Goal: Answer question/provide support

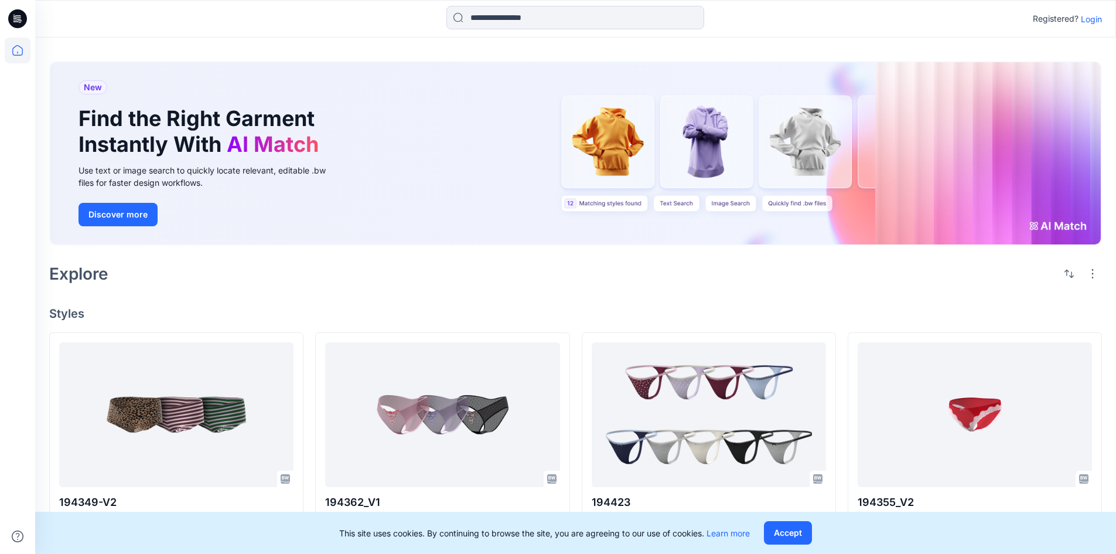
scroll to position [59, 0]
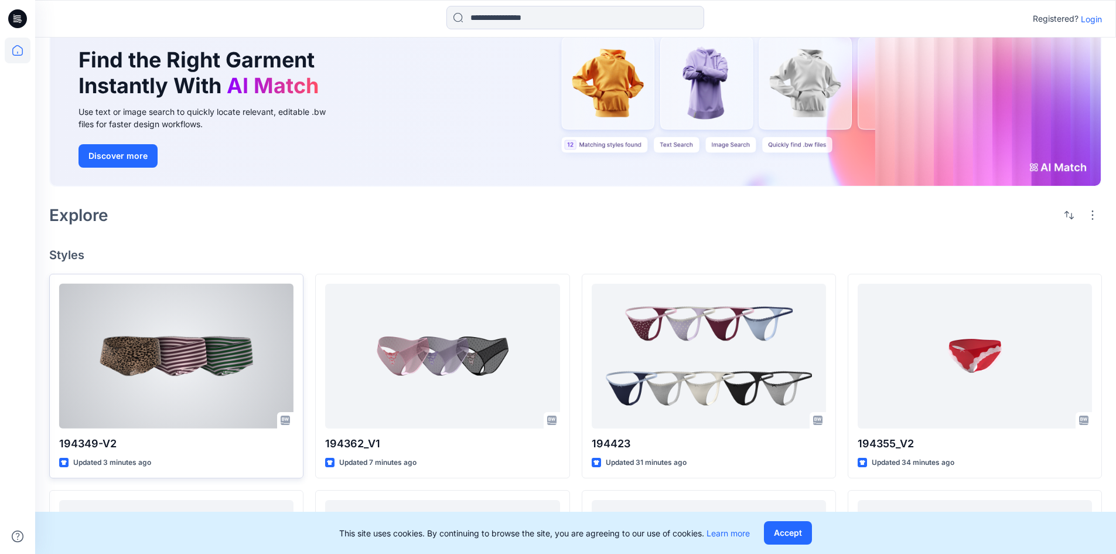
click at [212, 378] on div at bounding box center [176, 356] width 234 height 145
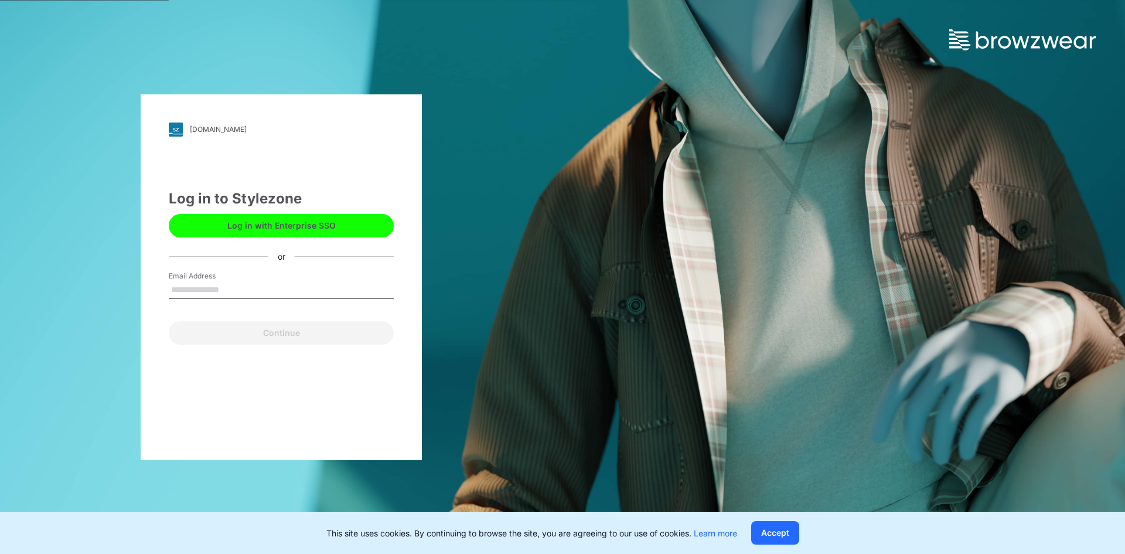
type input "**********"
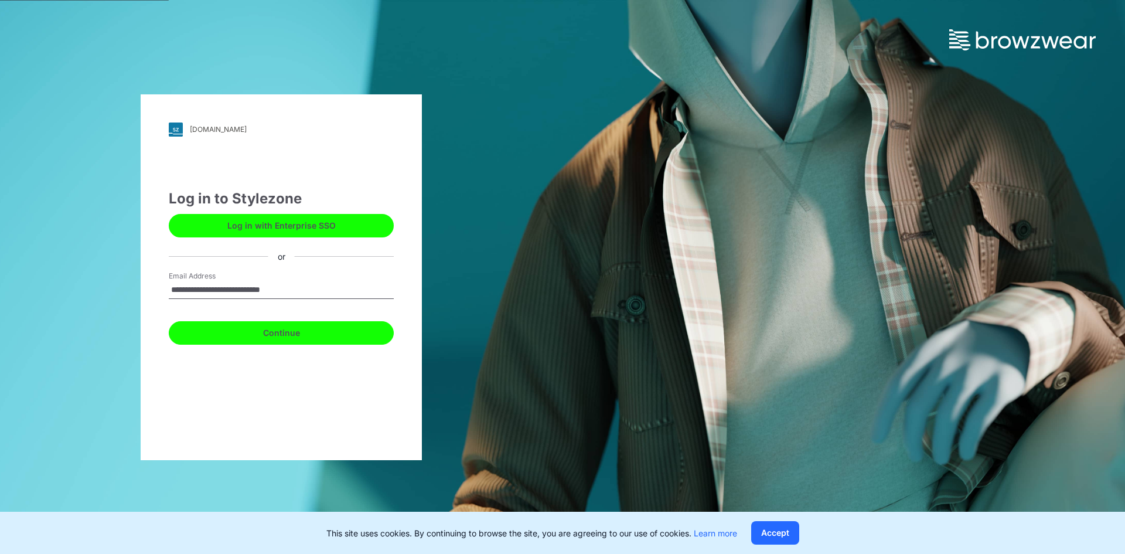
click at [301, 331] on button "Continue" at bounding box center [281, 332] width 225 height 23
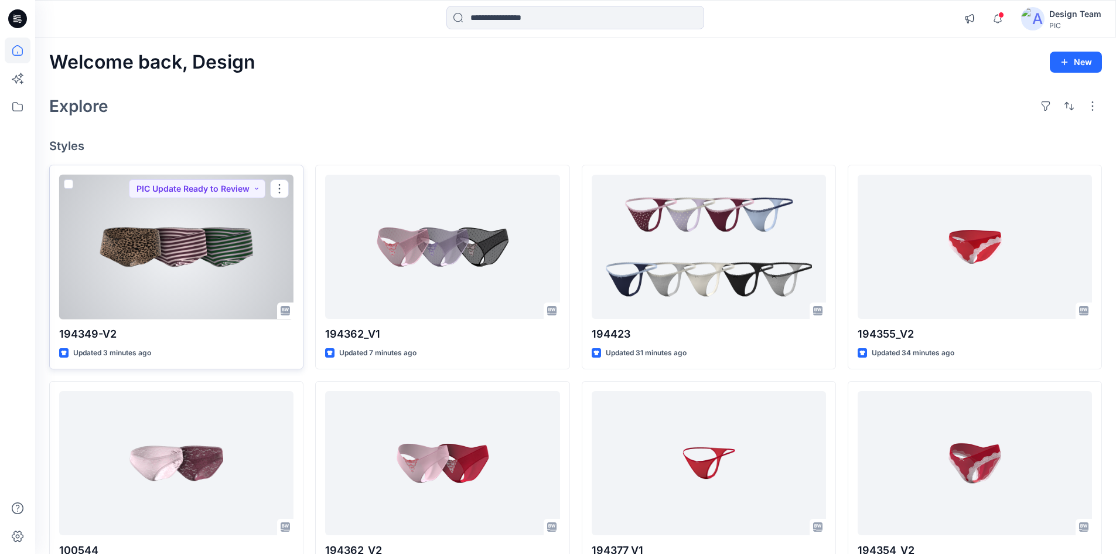
click at [245, 271] on div at bounding box center [176, 247] width 234 height 145
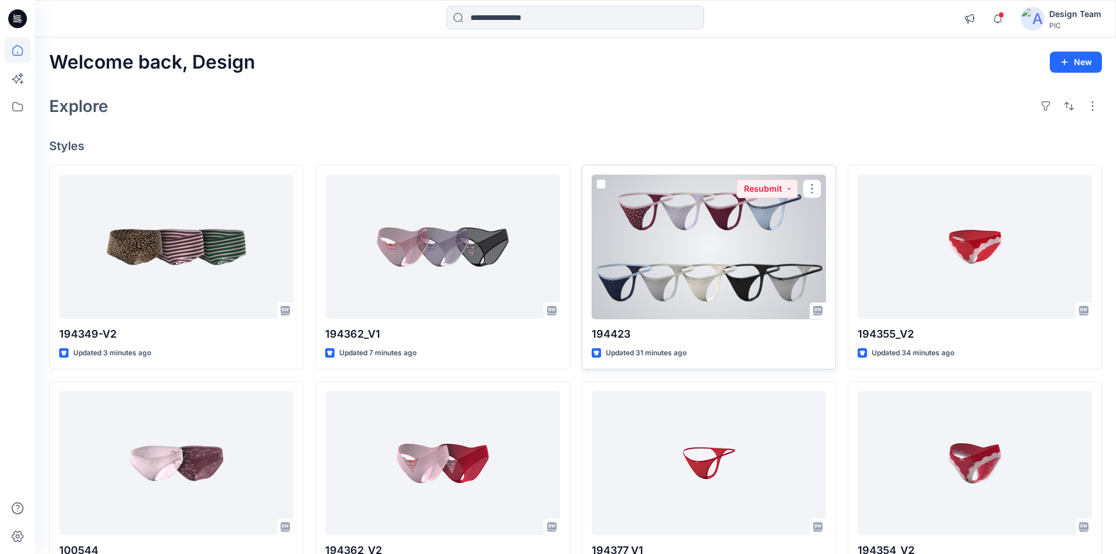
click at [683, 234] on div at bounding box center [709, 247] width 234 height 145
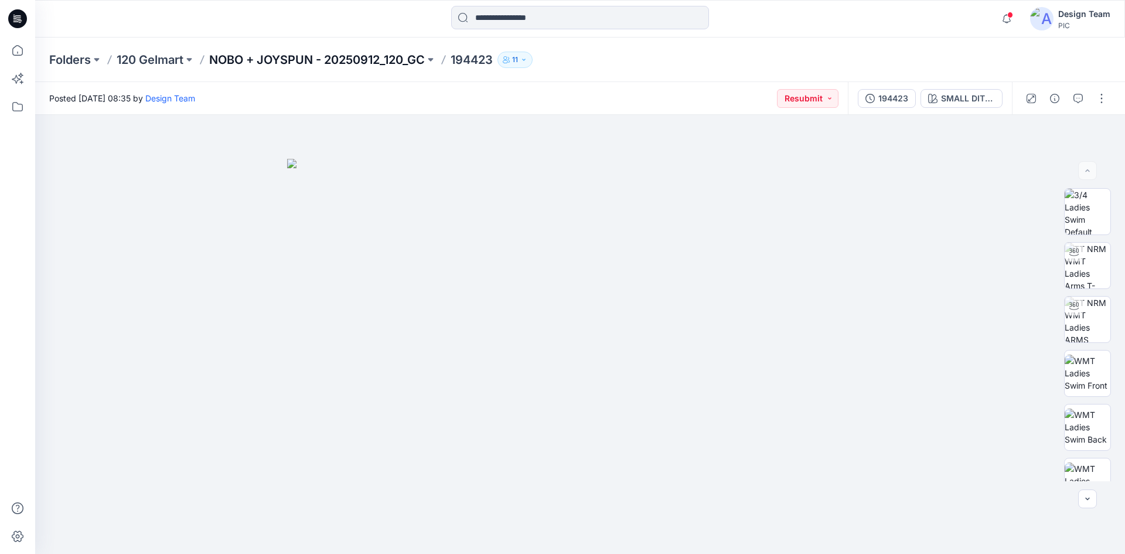
click at [391, 55] on p "NOBO + JOYSPUN - 20250912_120_GC" at bounding box center [317, 60] width 216 height 16
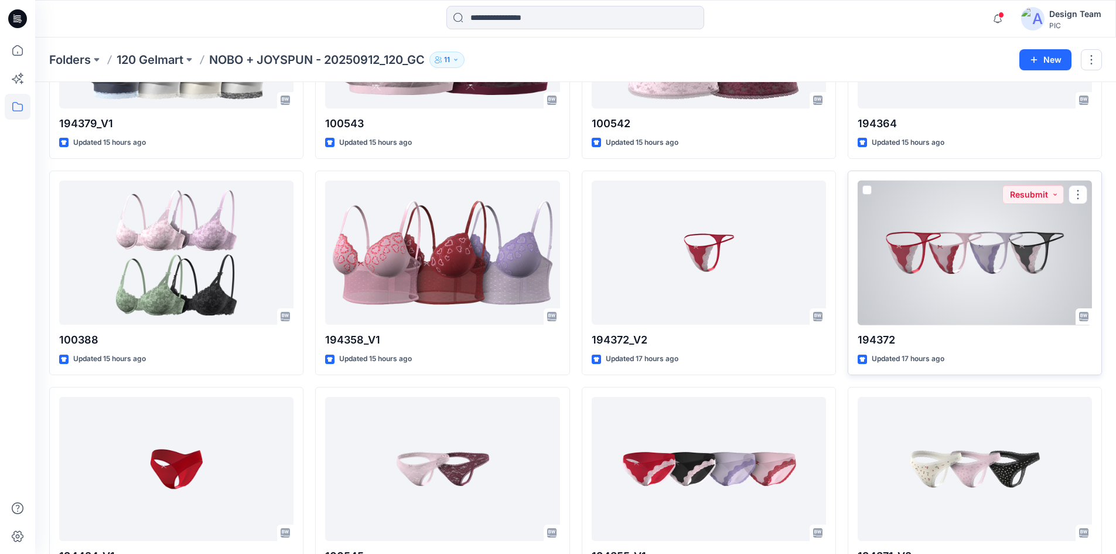
scroll to position [2987, 0]
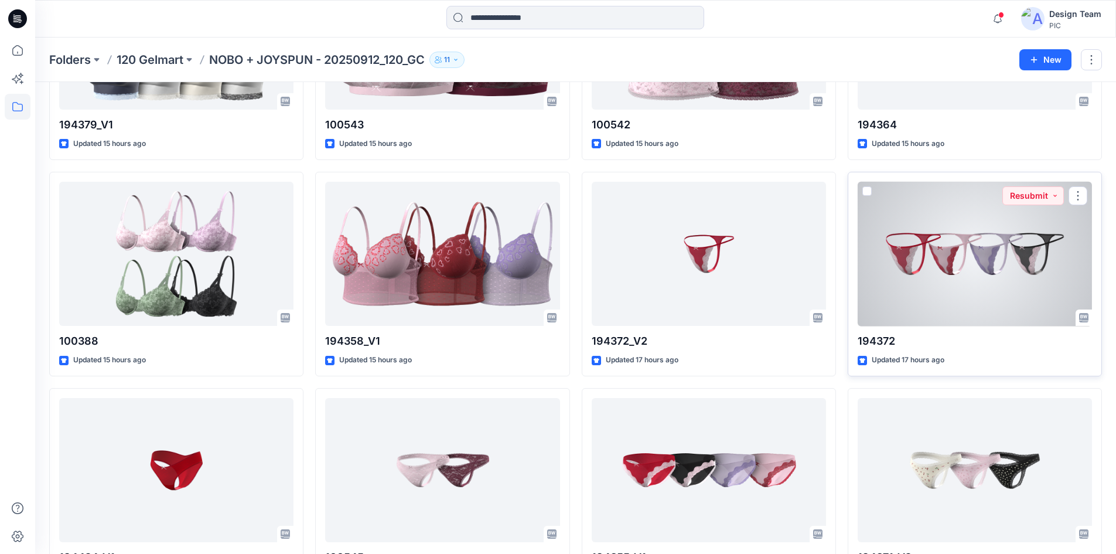
click at [1007, 251] on div at bounding box center [975, 254] width 234 height 145
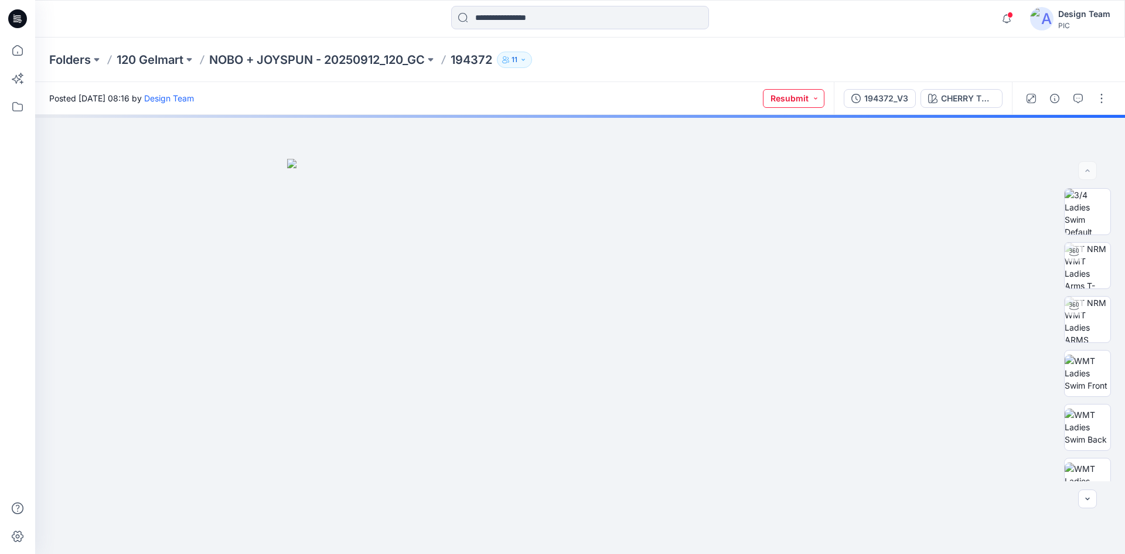
click at [801, 97] on button "Resubmit" at bounding box center [794, 98] width 62 height 19
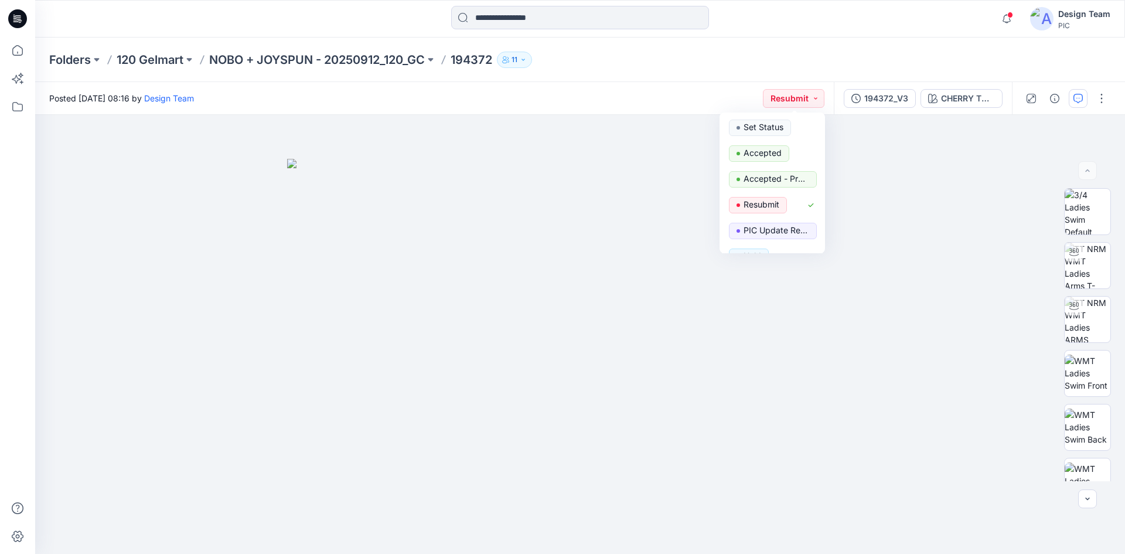
click at [1080, 104] on button "button" at bounding box center [1077, 98] width 19 height 19
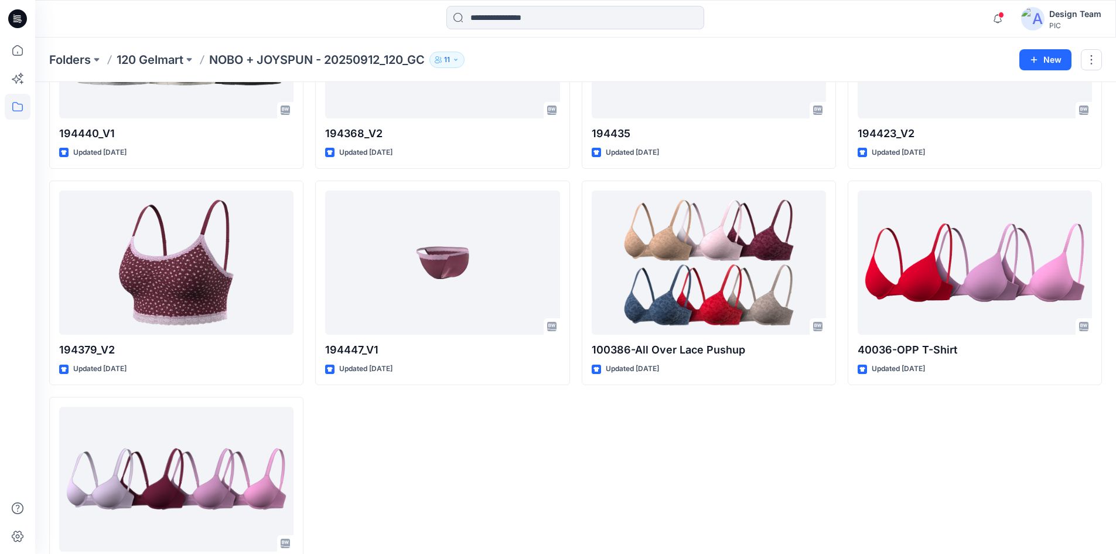
scroll to position [3983, 0]
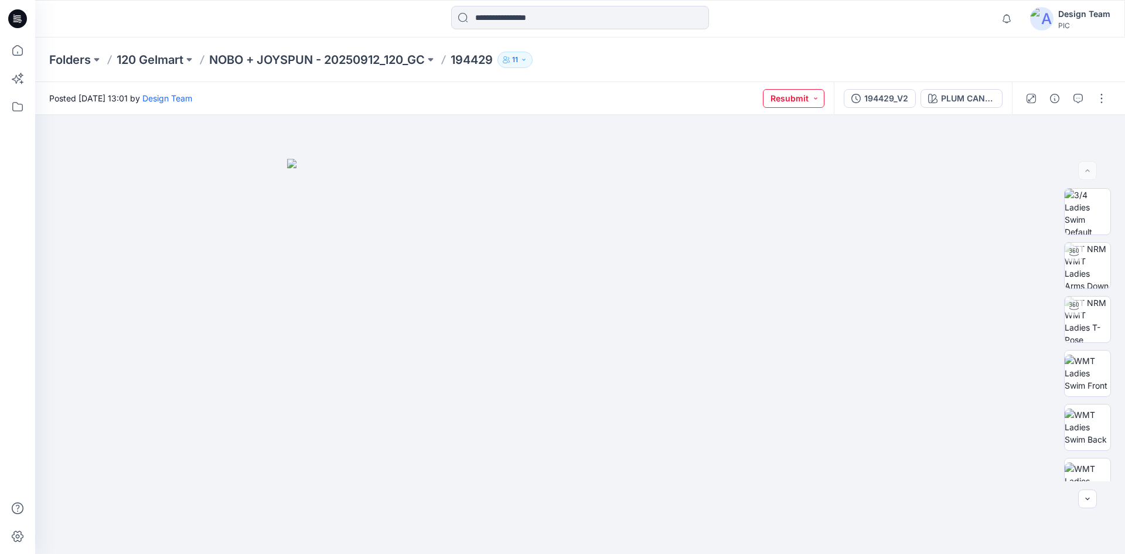
click at [799, 101] on button "Resubmit" at bounding box center [794, 98] width 62 height 19
drag, startPoint x: 932, startPoint y: 173, endPoint x: 1063, endPoint y: 138, distance: 135.7
click at [934, 172] on div at bounding box center [580, 334] width 1090 height 439
click at [1075, 101] on icon "button" at bounding box center [1077, 98] width 9 height 9
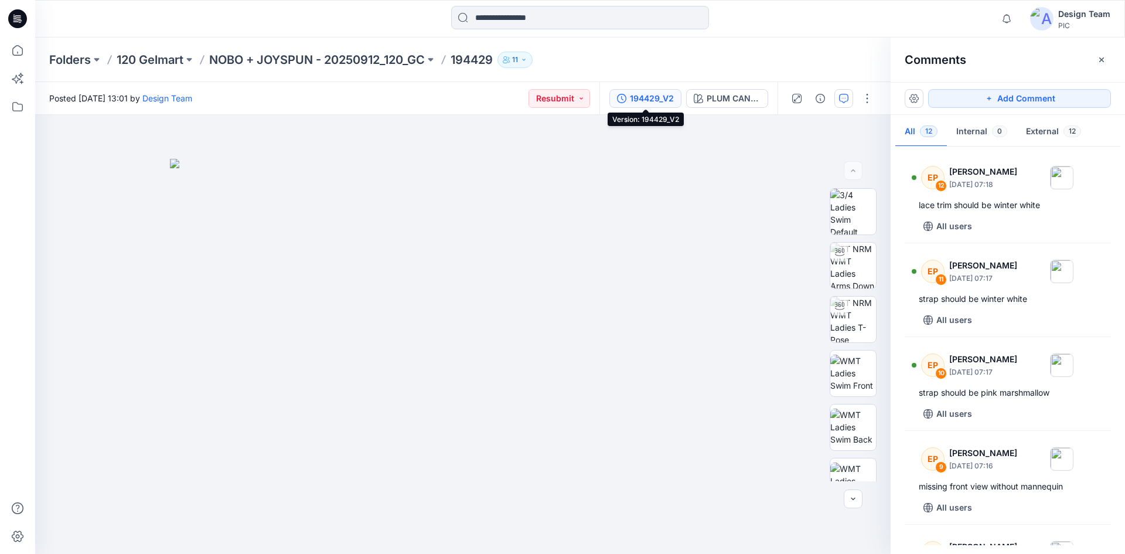
click at [665, 101] on div "194429_V2" at bounding box center [652, 98] width 44 height 13
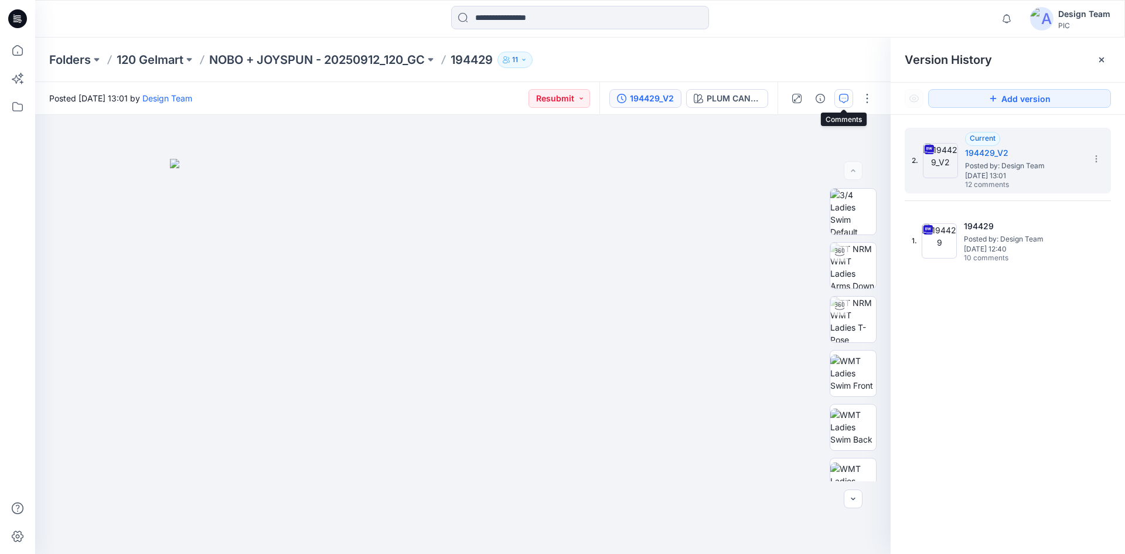
click at [839, 95] on icon "button" at bounding box center [843, 98] width 9 height 9
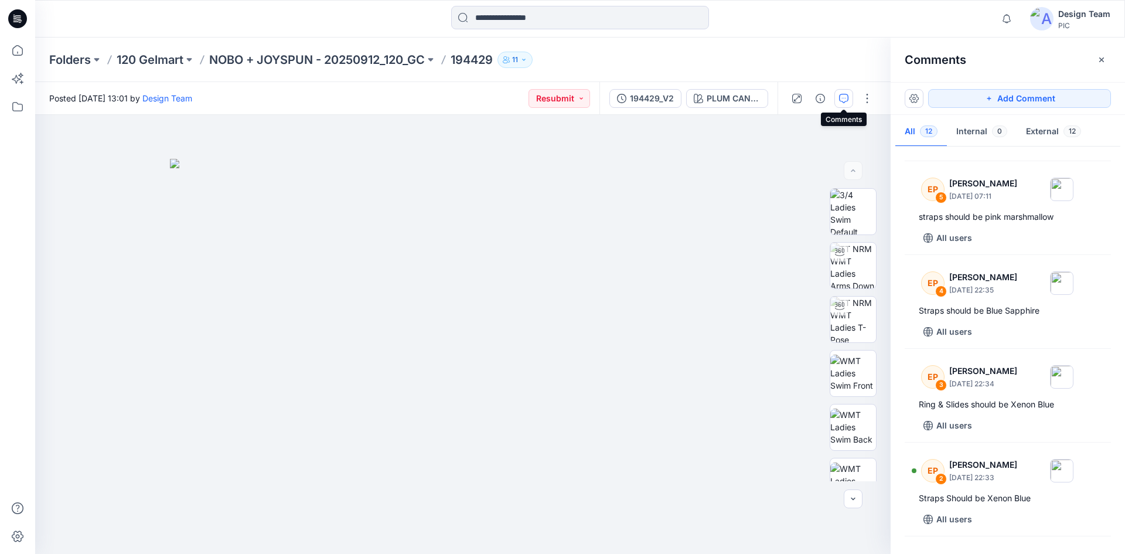
scroll to position [729, 0]
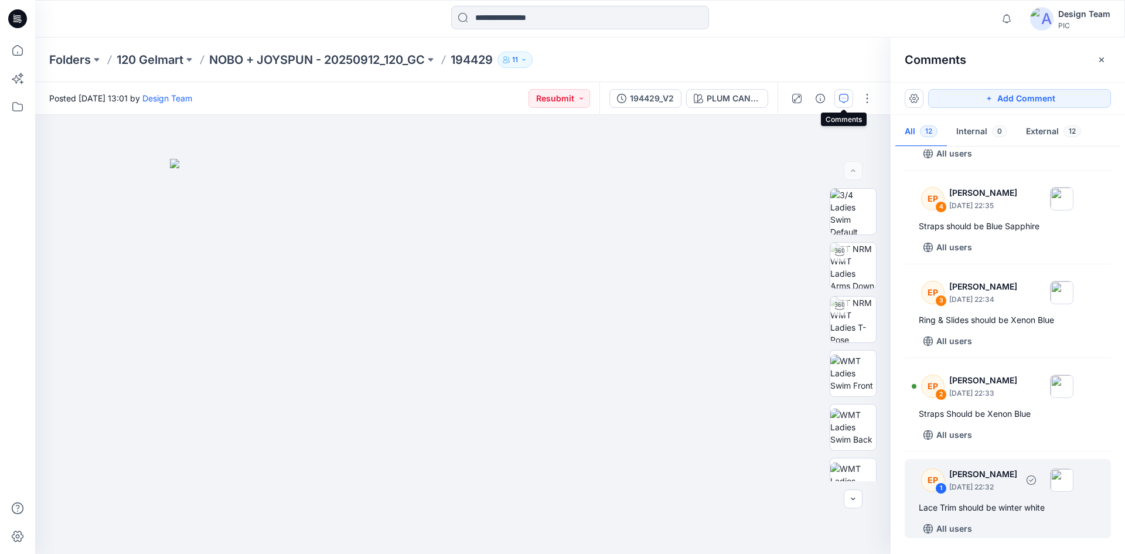
click at [995, 503] on div "Lace Trim should be winter white" at bounding box center [1007, 507] width 178 height 14
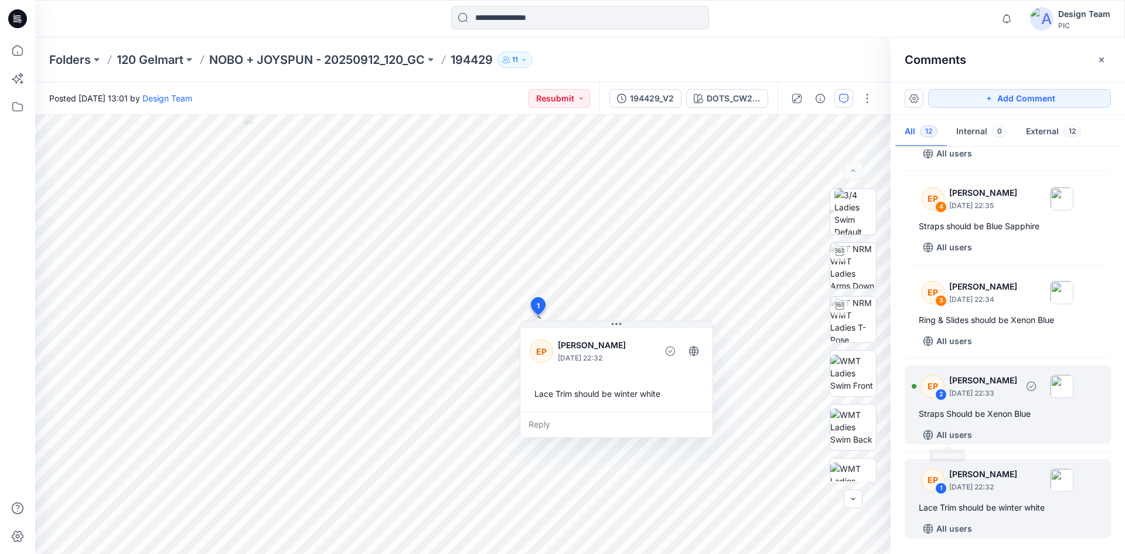
click at [1003, 417] on div "Straps Should be Xenon Blue" at bounding box center [1007, 414] width 178 height 14
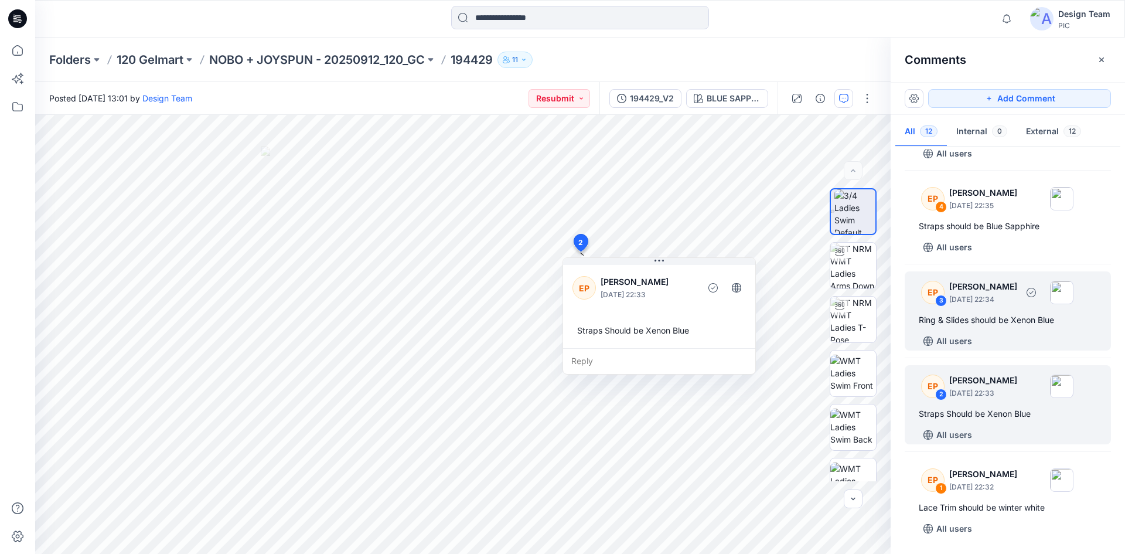
click at [1048, 337] on div "All users" at bounding box center [1014, 341] width 192 height 19
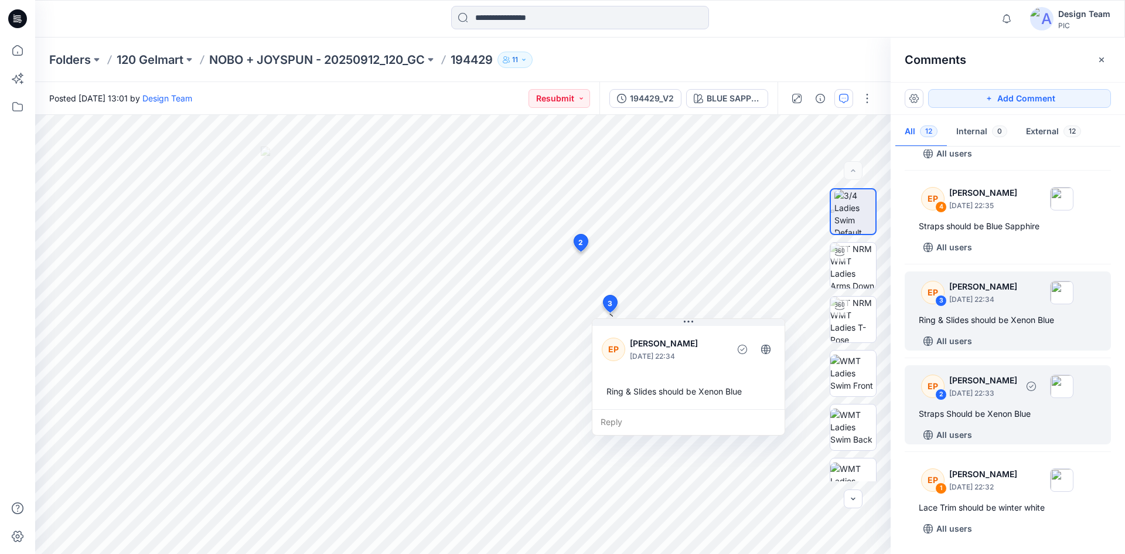
click at [1027, 422] on div "EP 2 Edlin Pagan October 13, 2025 22:33 Straps Should be Xenon Blue All users" at bounding box center [1007, 404] width 206 height 79
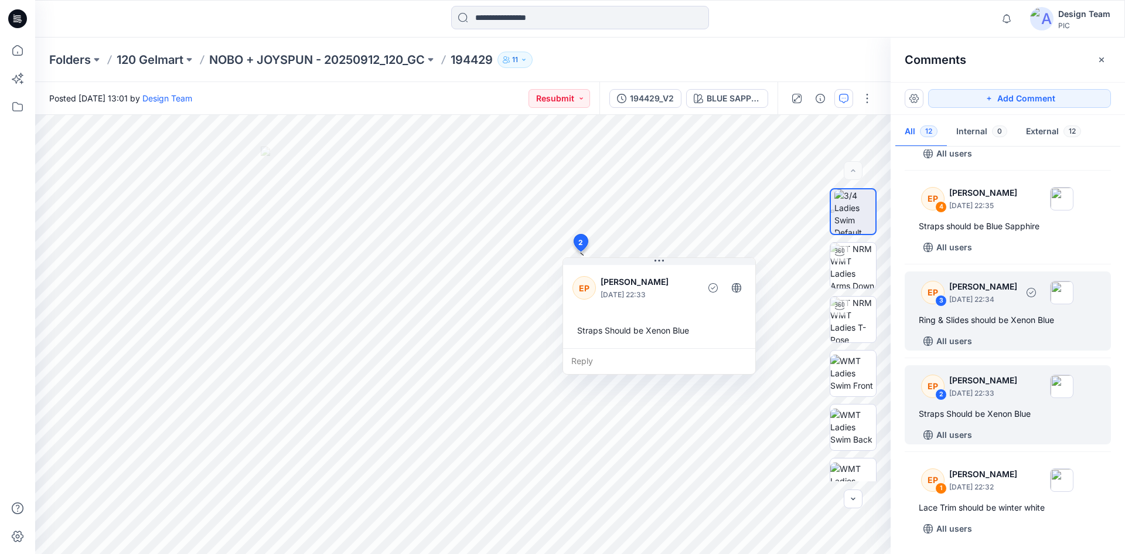
click at [1003, 326] on div "Ring & Slides should be Xenon Blue" at bounding box center [1007, 320] width 178 height 14
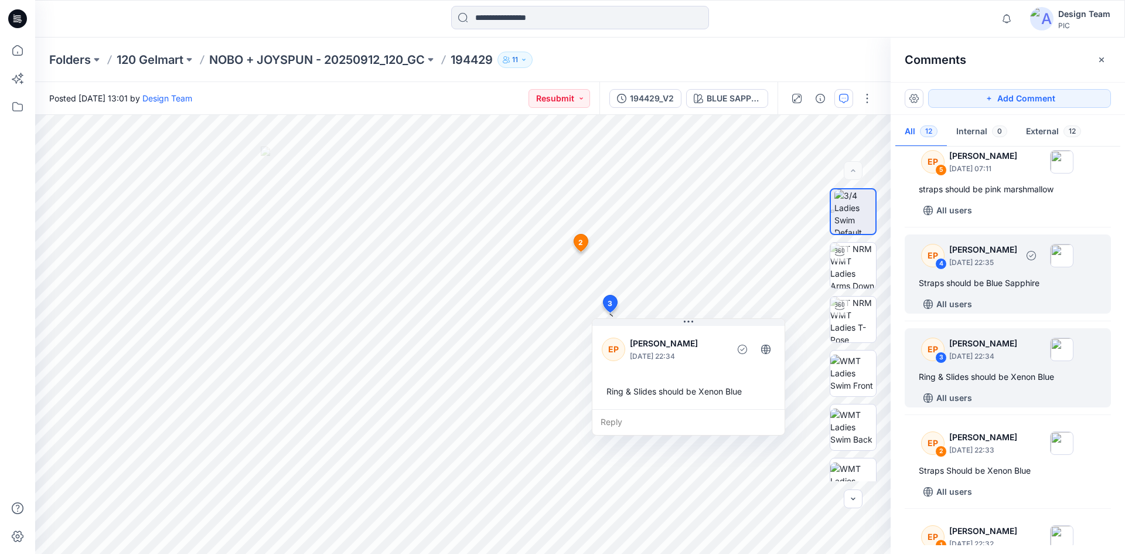
scroll to position [670, 0]
click at [1015, 285] on div "Straps should be Blue Sapphire" at bounding box center [1007, 285] width 178 height 14
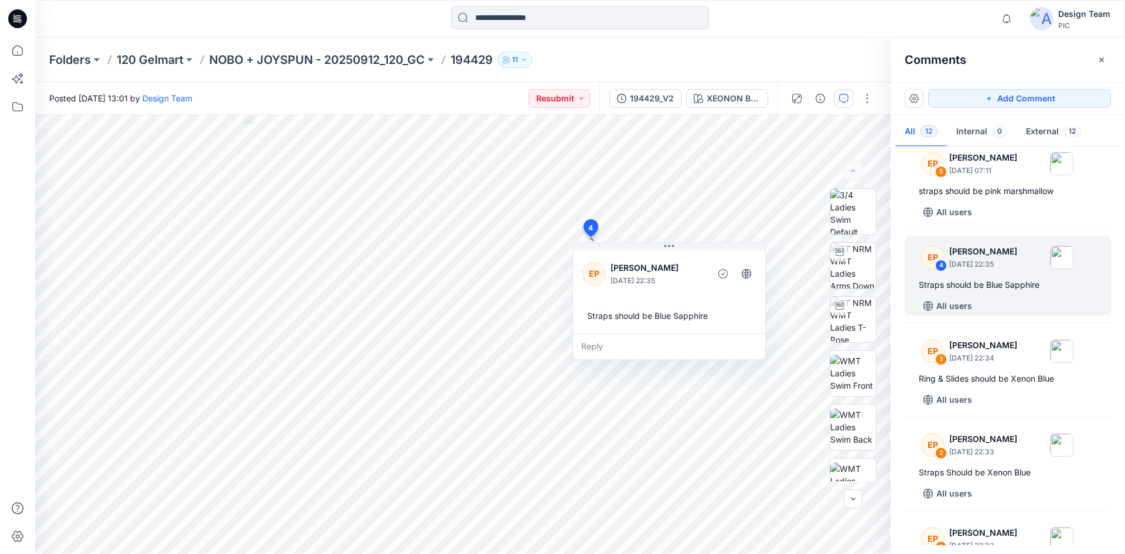
scroll to position [612, 0]
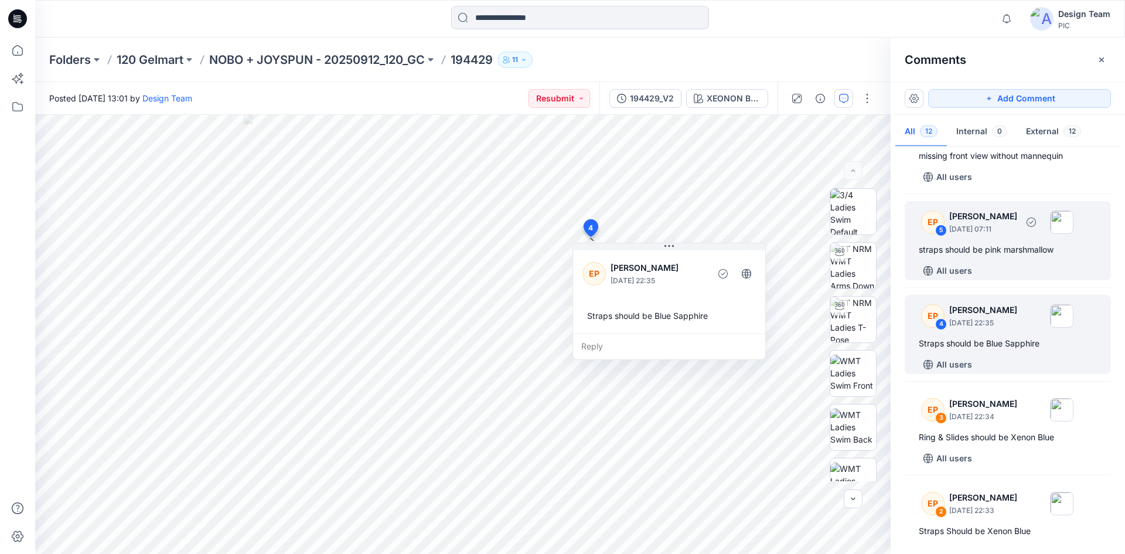
click at [1038, 272] on div "All users" at bounding box center [1014, 270] width 192 height 19
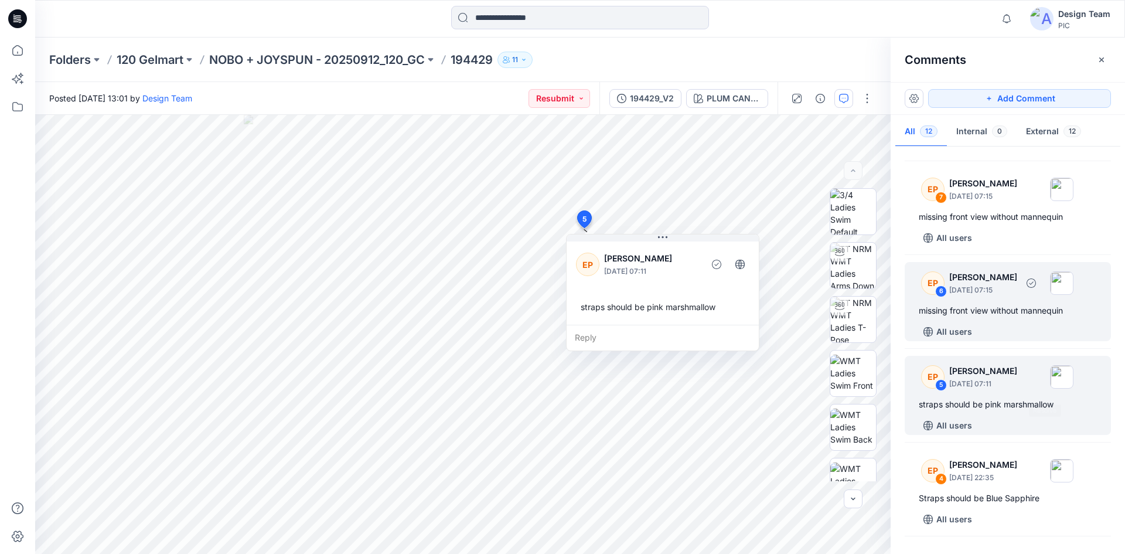
scroll to position [436, 0]
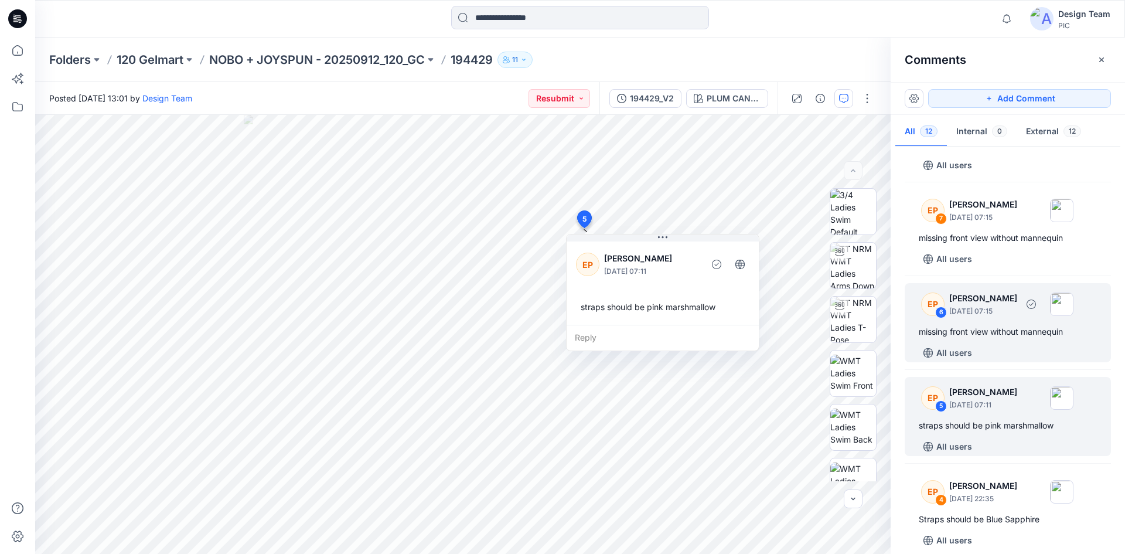
click at [1030, 329] on div "missing front view without mannequin" at bounding box center [1007, 332] width 178 height 14
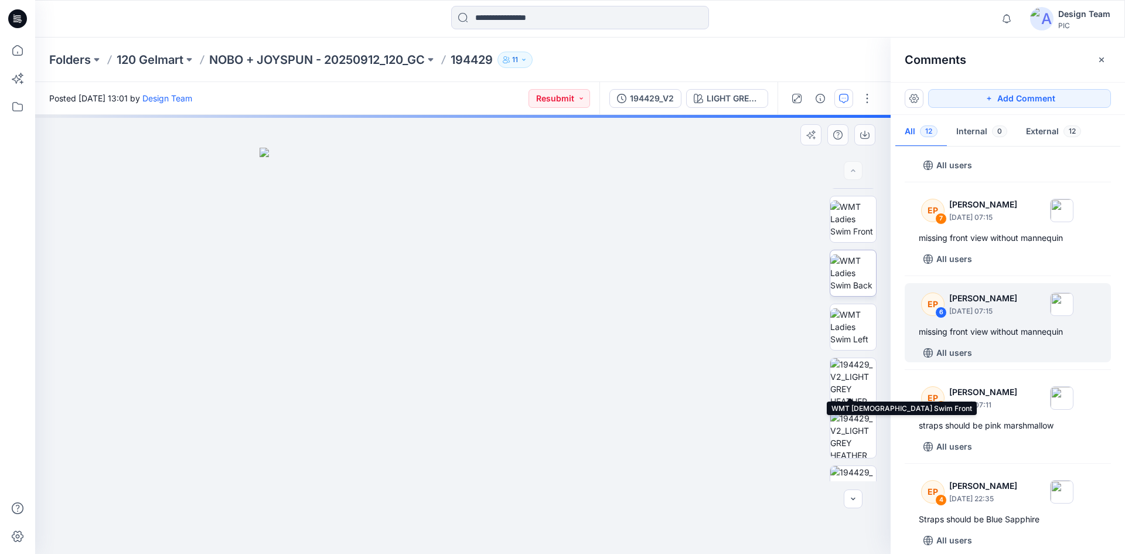
scroll to position [239, 0]
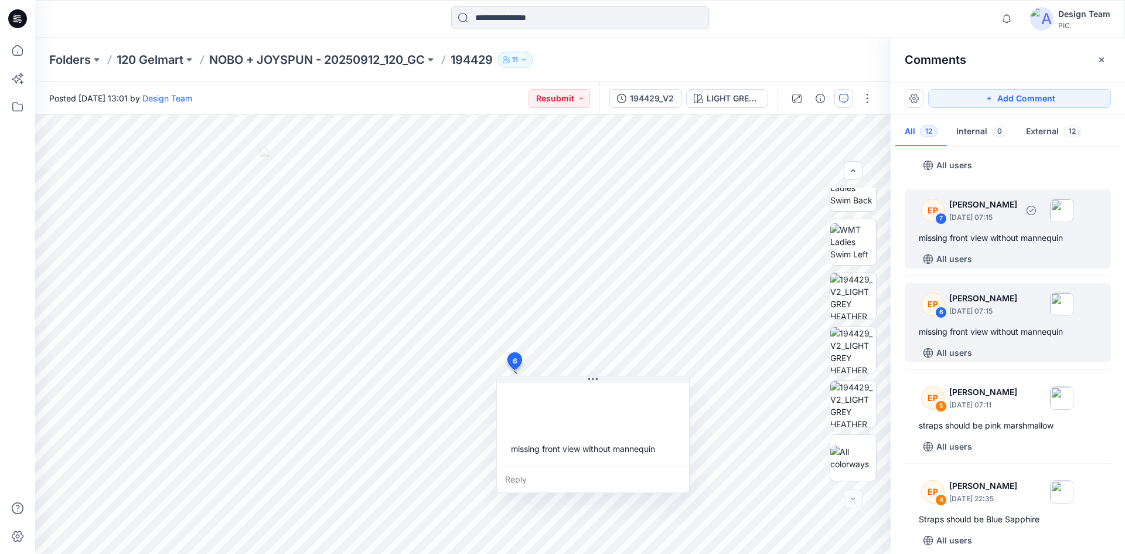
click at [1006, 238] on div "missing front view without mannequin" at bounding box center [1007, 238] width 178 height 14
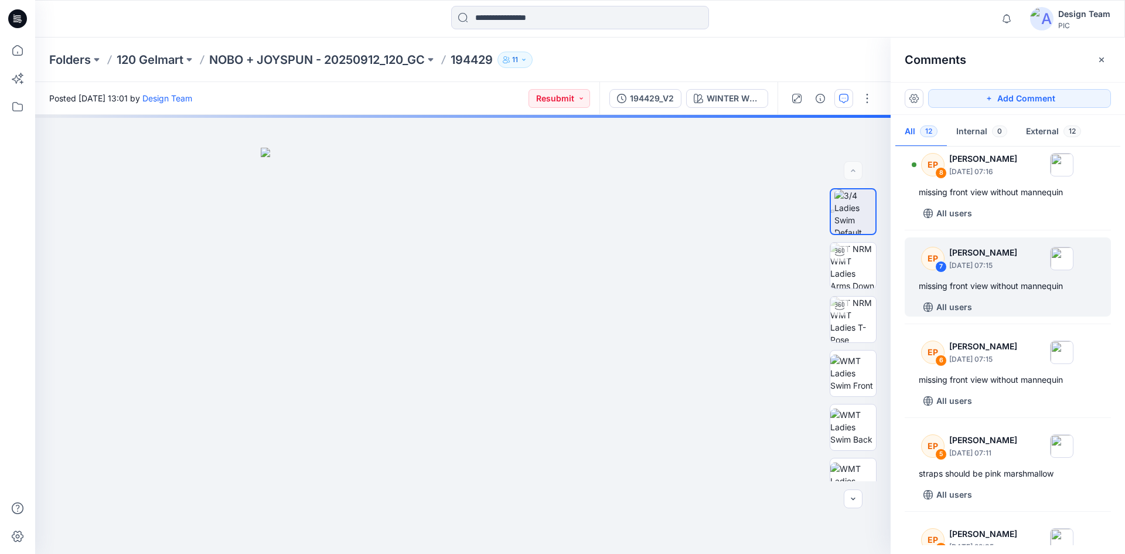
scroll to position [319, 0]
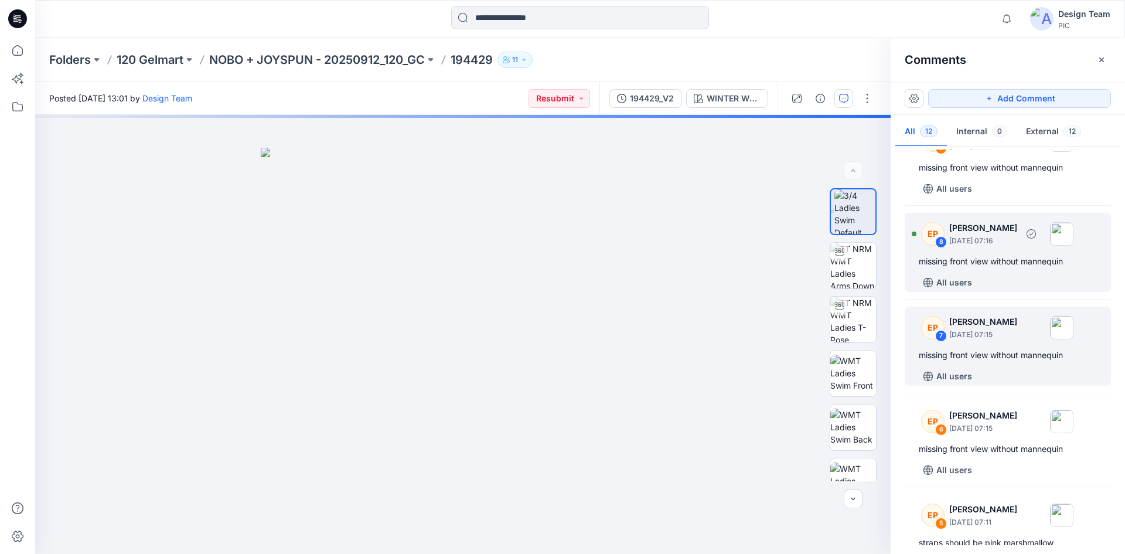
click at [1009, 275] on div "All users" at bounding box center [1014, 282] width 192 height 19
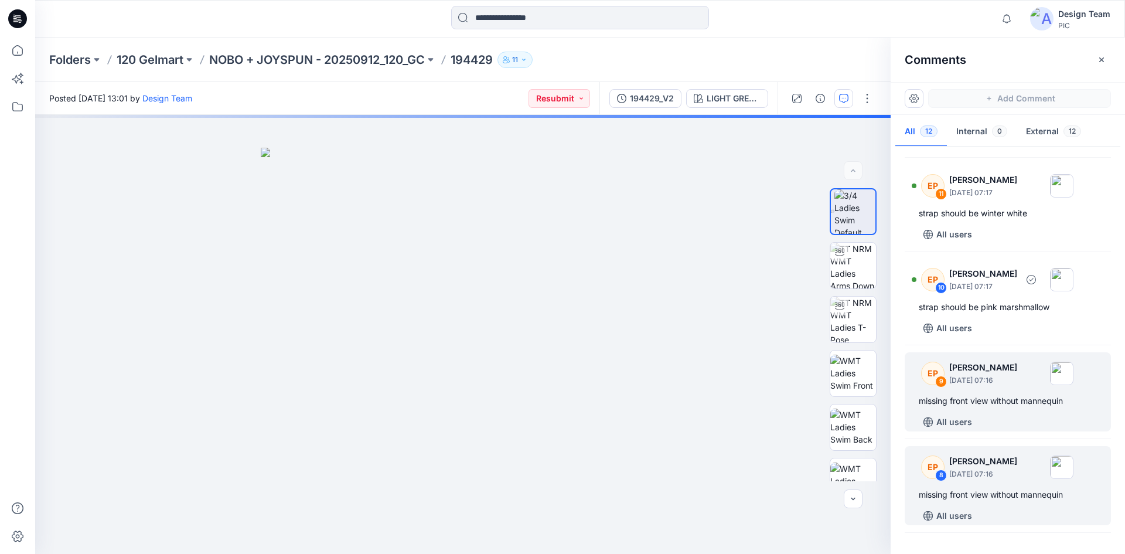
scroll to position [84, 0]
click at [1022, 402] on div "missing front view without mannequin" at bounding box center [1007, 402] width 178 height 14
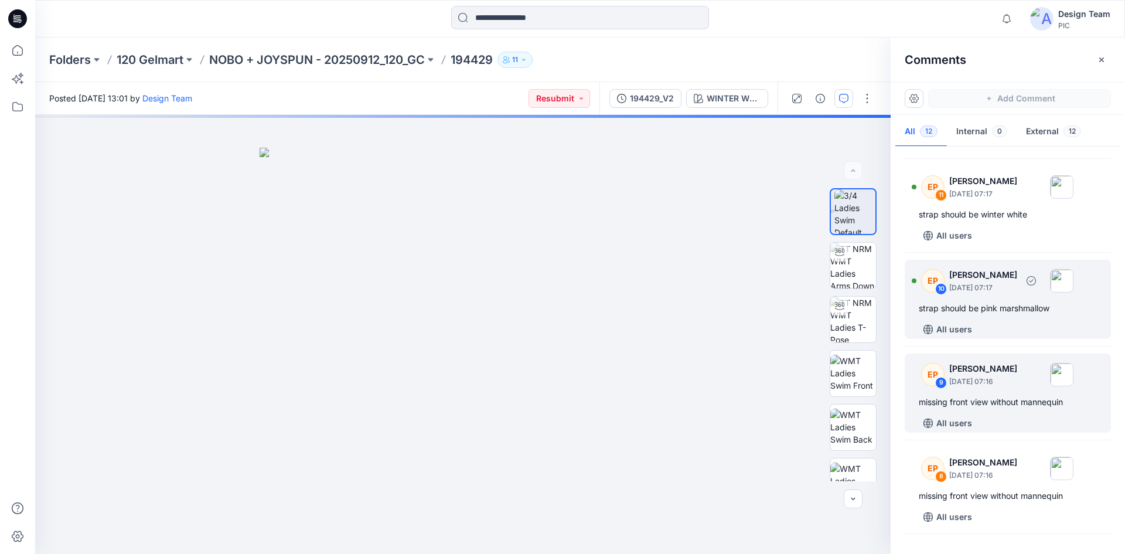
click at [1026, 314] on div "strap should be pink marshmallow" at bounding box center [1007, 308] width 178 height 14
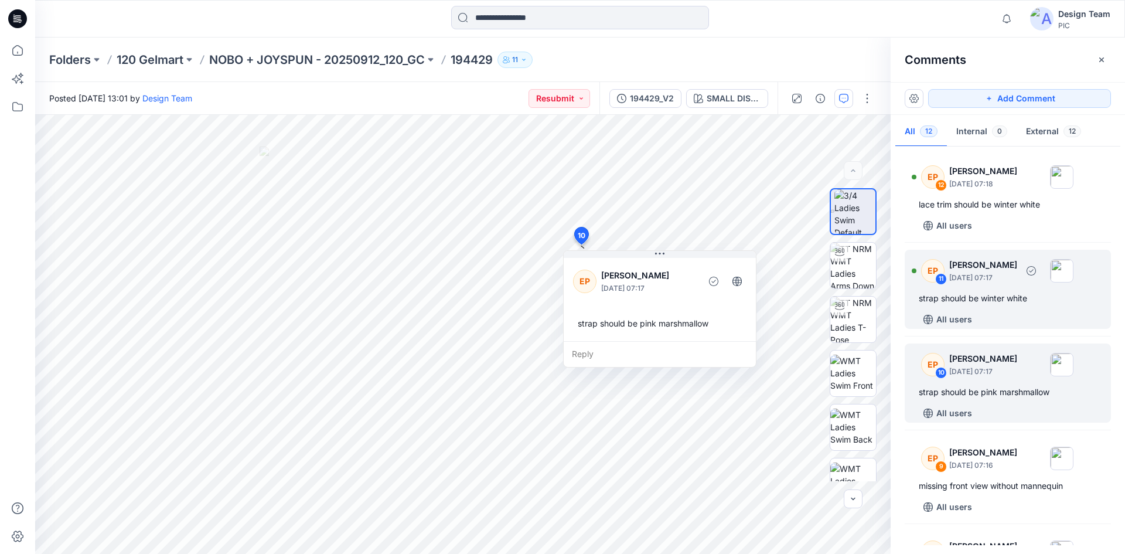
scroll to position [0, 0]
click at [1008, 312] on div "All users" at bounding box center [1014, 319] width 192 height 19
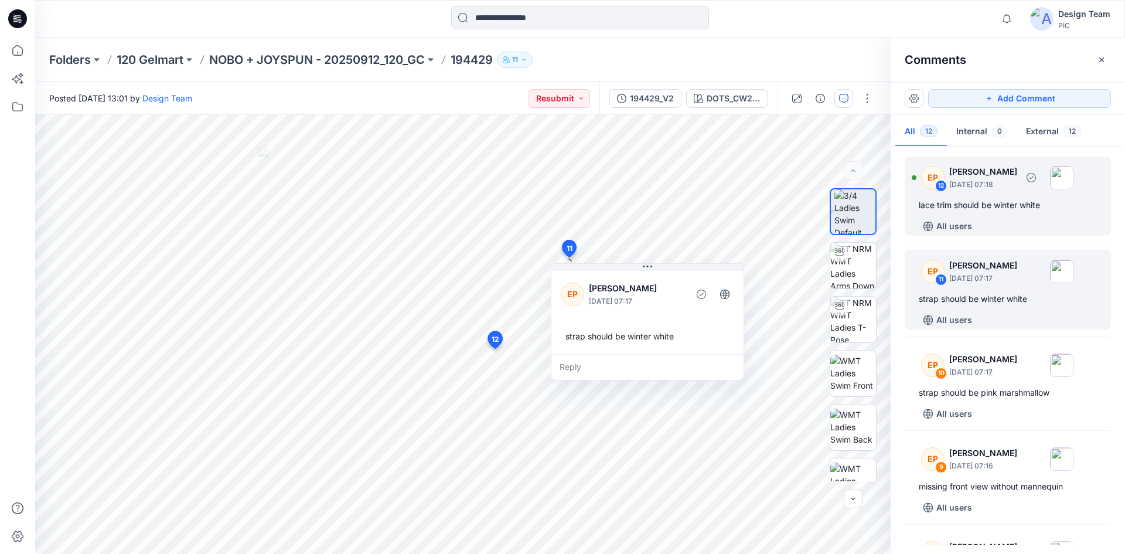
click at [1040, 218] on div "All users" at bounding box center [1014, 226] width 192 height 19
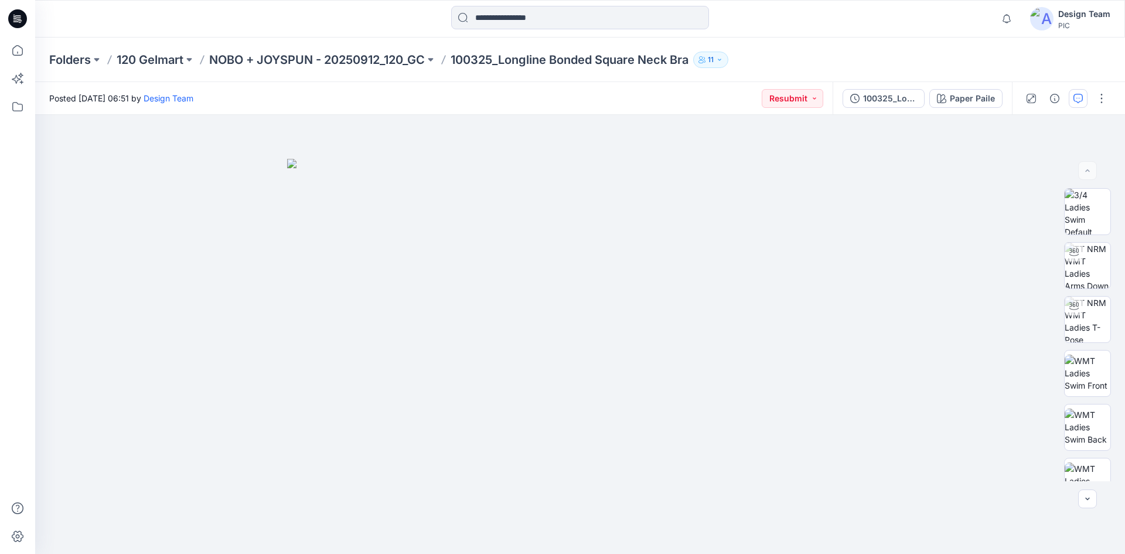
click at [1077, 100] on icon "button" at bounding box center [1077, 98] width 9 height 9
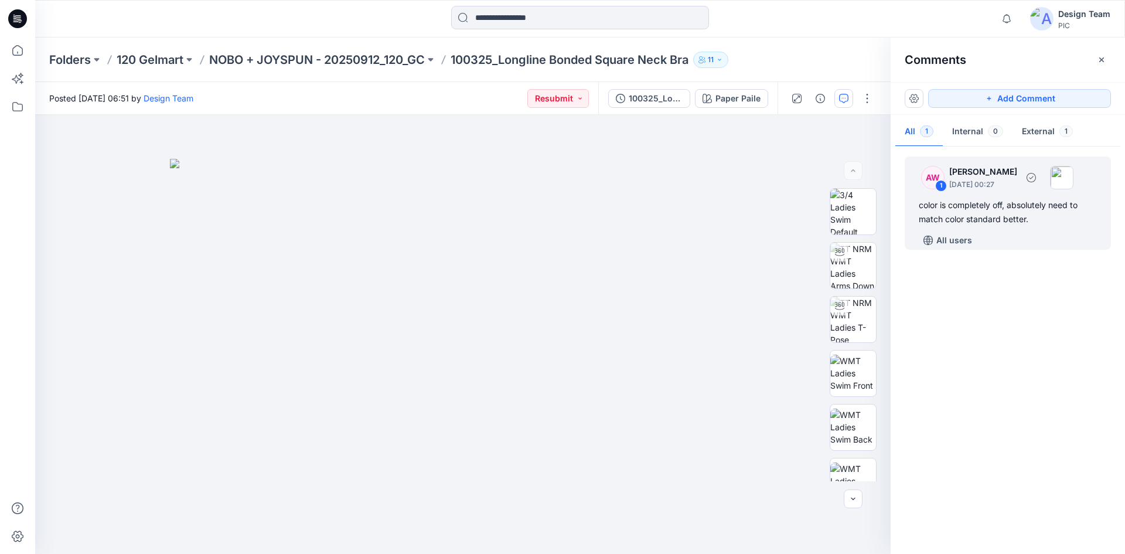
click at [1007, 216] on div "color is completely off, absolutely need to match color standard better." at bounding box center [1007, 212] width 178 height 28
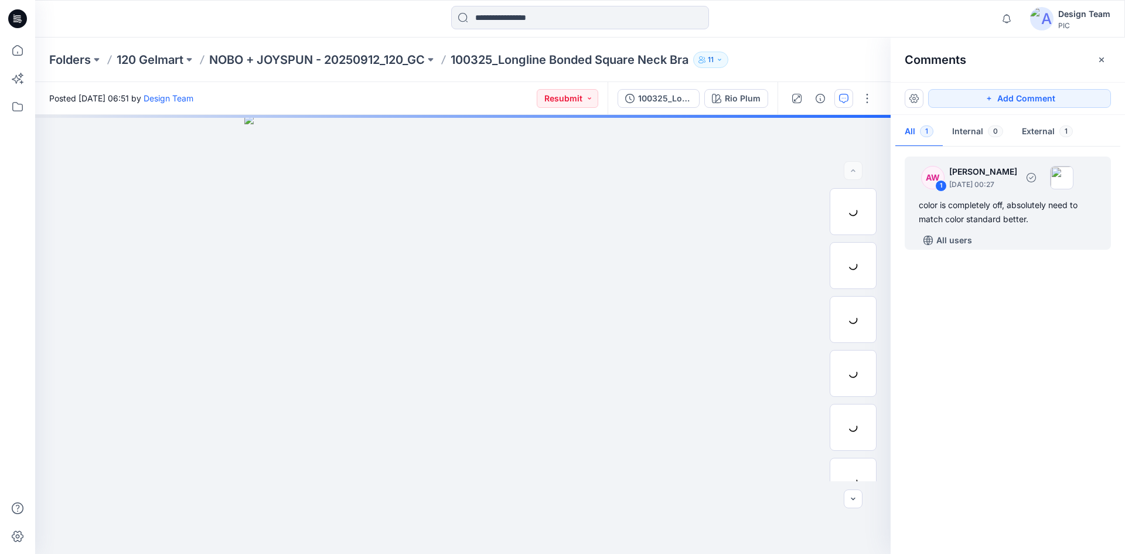
click at [1052, 227] on div "AW 1 Amy Wong-Chan October 11, 2025 00:27 color is completely off, absolutely n…" at bounding box center [1007, 202] width 206 height 93
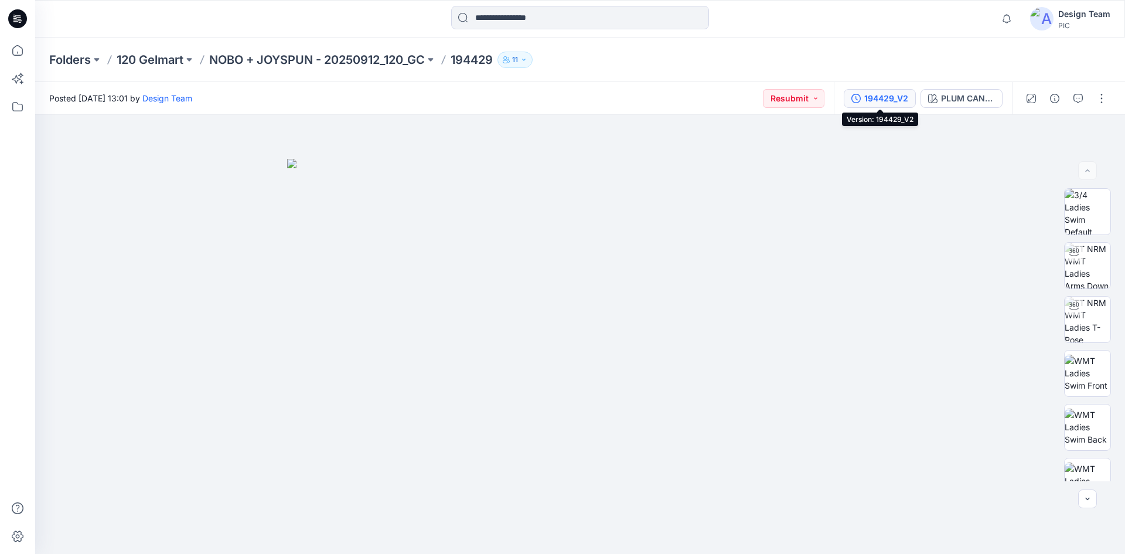
click at [893, 99] on div "194429_V2" at bounding box center [886, 98] width 44 height 13
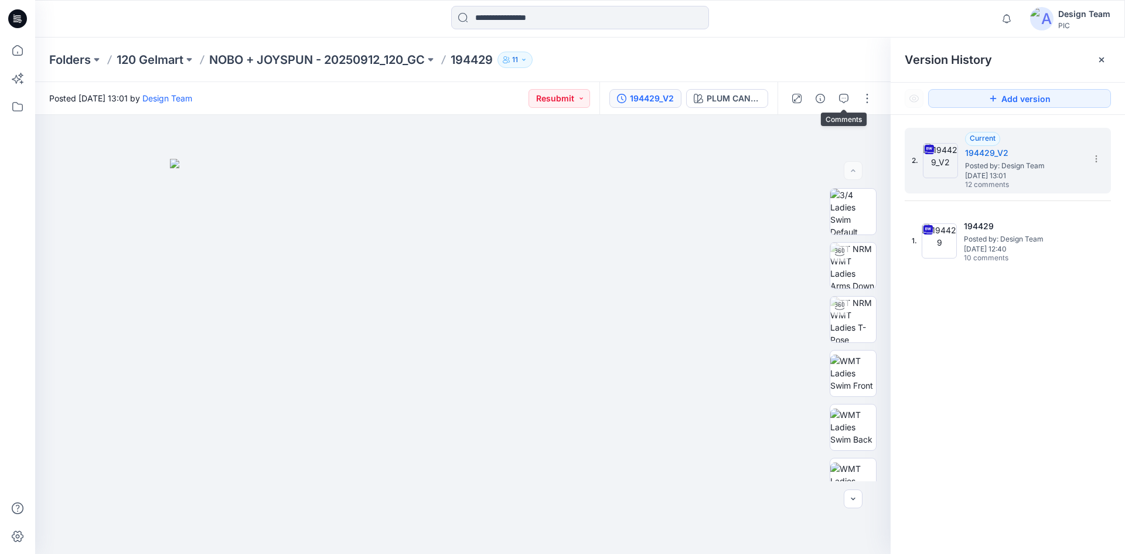
drag, startPoint x: 847, startPoint y: 98, endPoint x: 835, endPoint y: 111, distance: 17.4
click at [847, 98] on icon "button" at bounding box center [843, 98] width 9 height 9
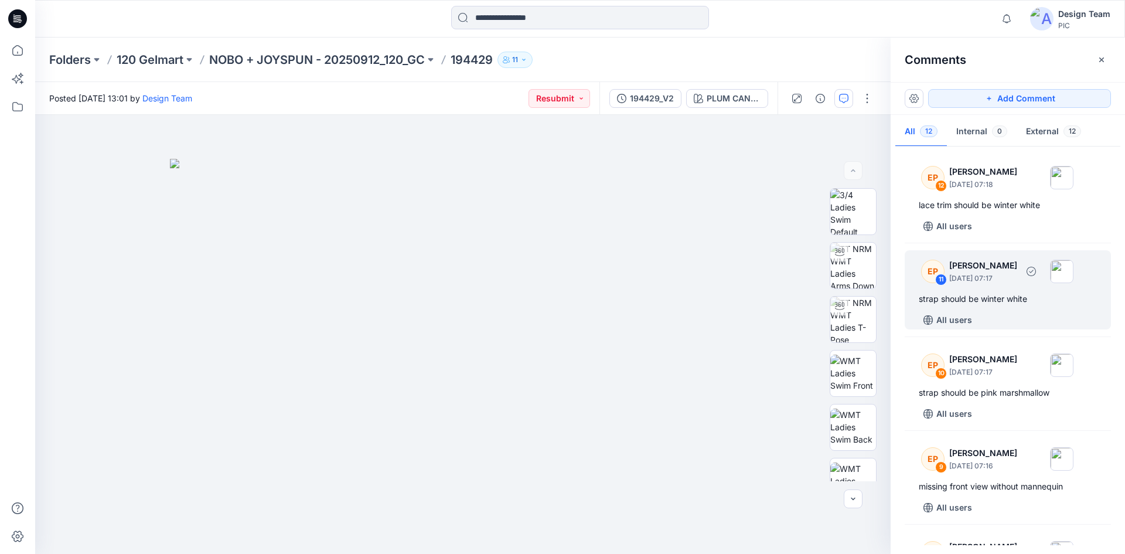
click at [1003, 298] on div "strap should be winter white" at bounding box center [1007, 299] width 178 height 14
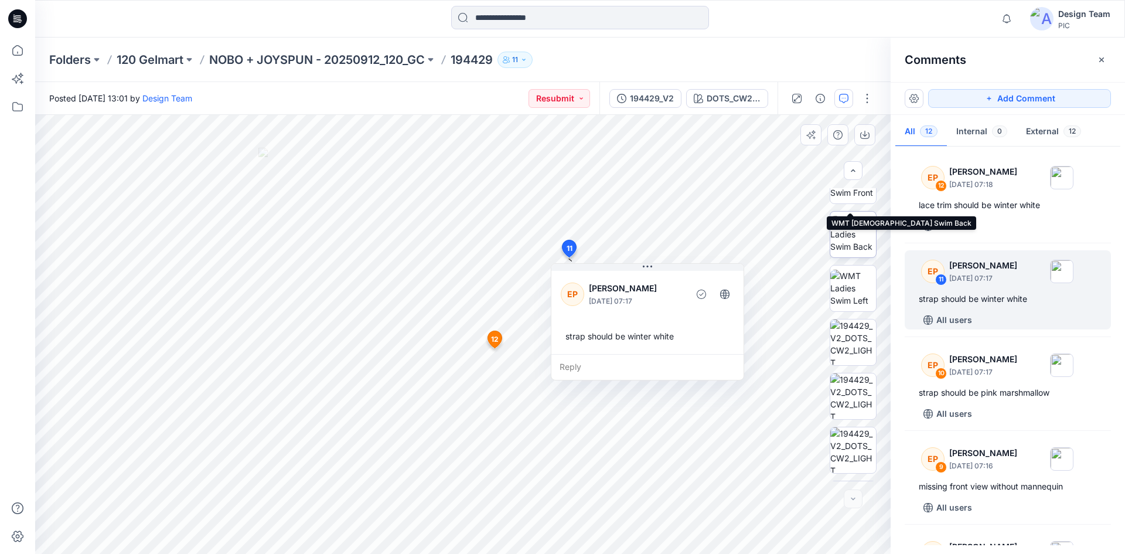
scroll to position [239, 0]
click at [853, 498] on div at bounding box center [852, 498] width 19 height 19
click at [852, 498] on div at bounding box center [852, 498] width 19 height 19
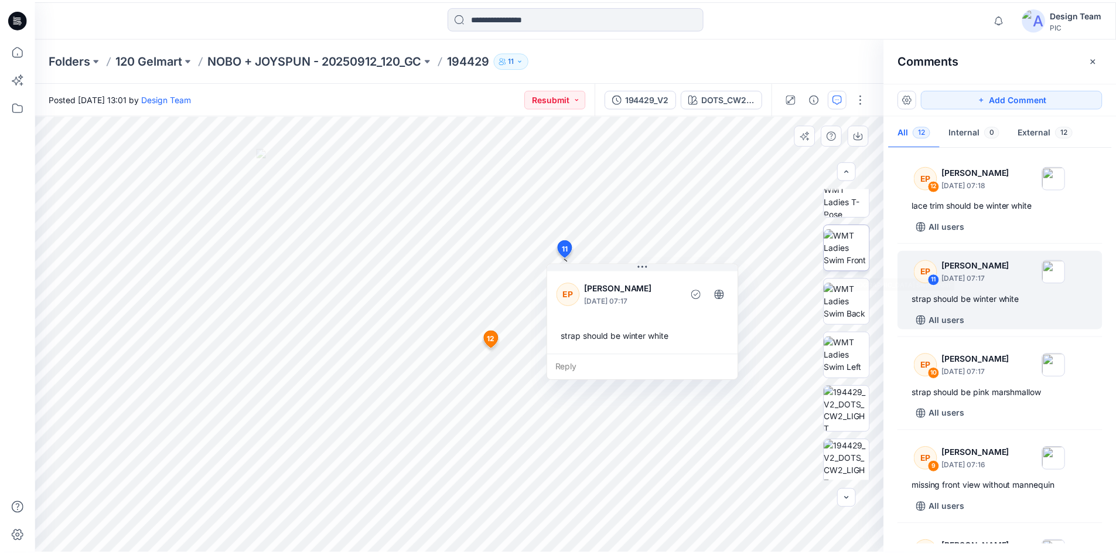
scroll to position [123, 0]
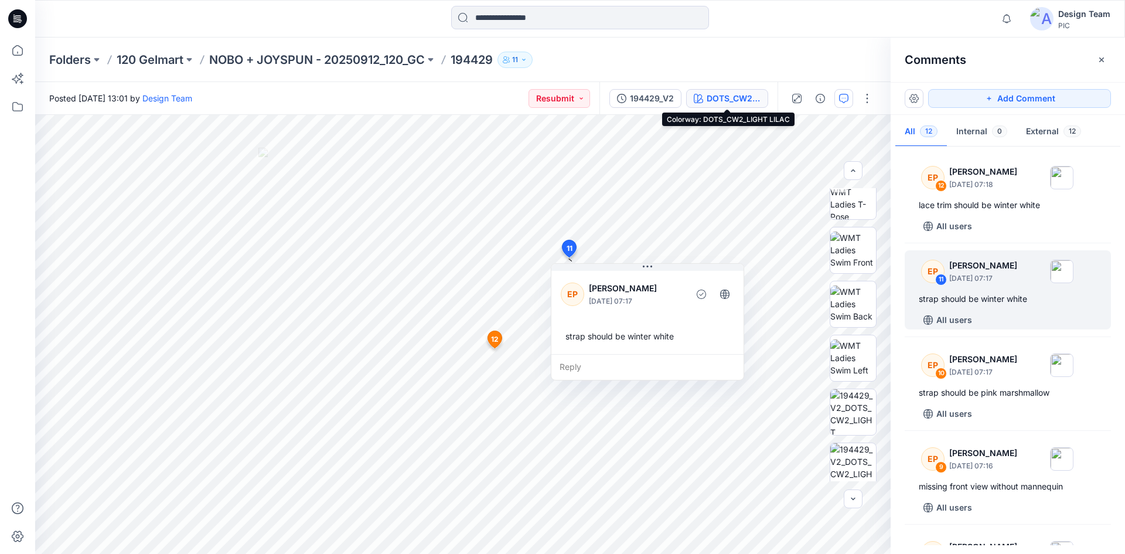
click at [726, 94] on div "DOTS_CW2_LIGHT LILAC" at bounding box center [733, 98] width 54 height 13
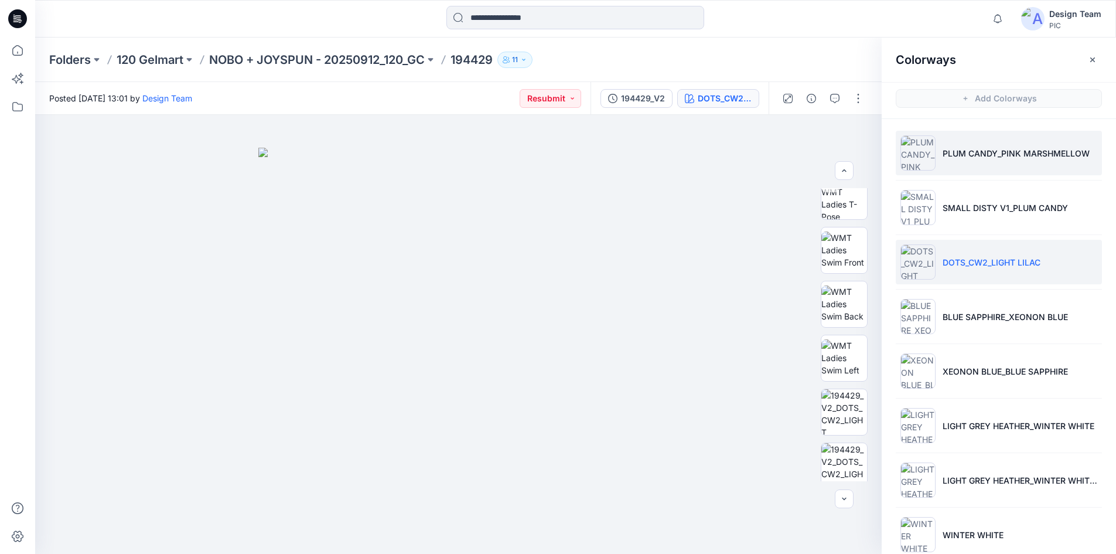
click at [927, 169] on img at bounding box center [917, 152] width 35 height 35
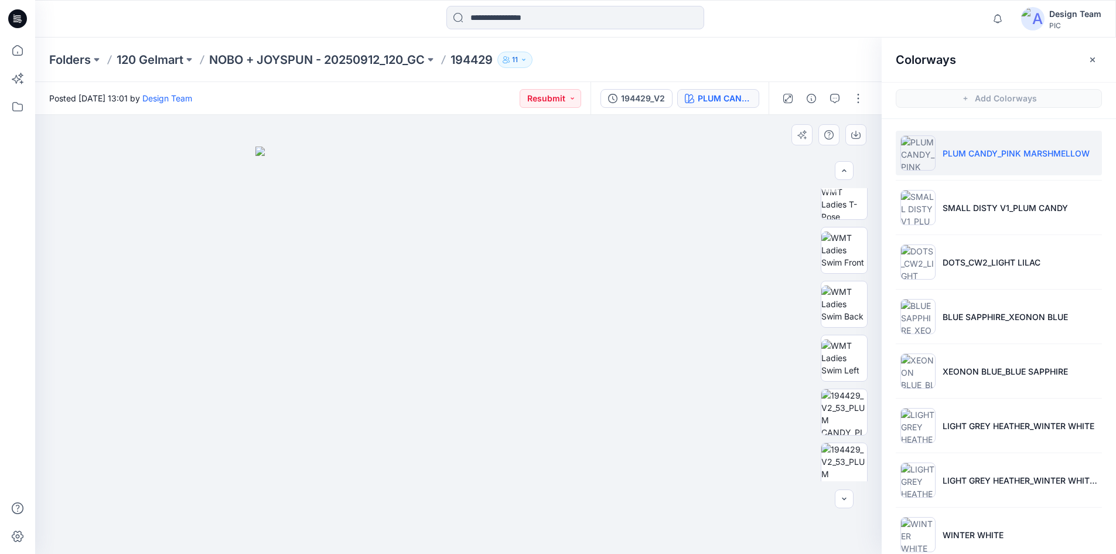
scroll to position [239, 0]
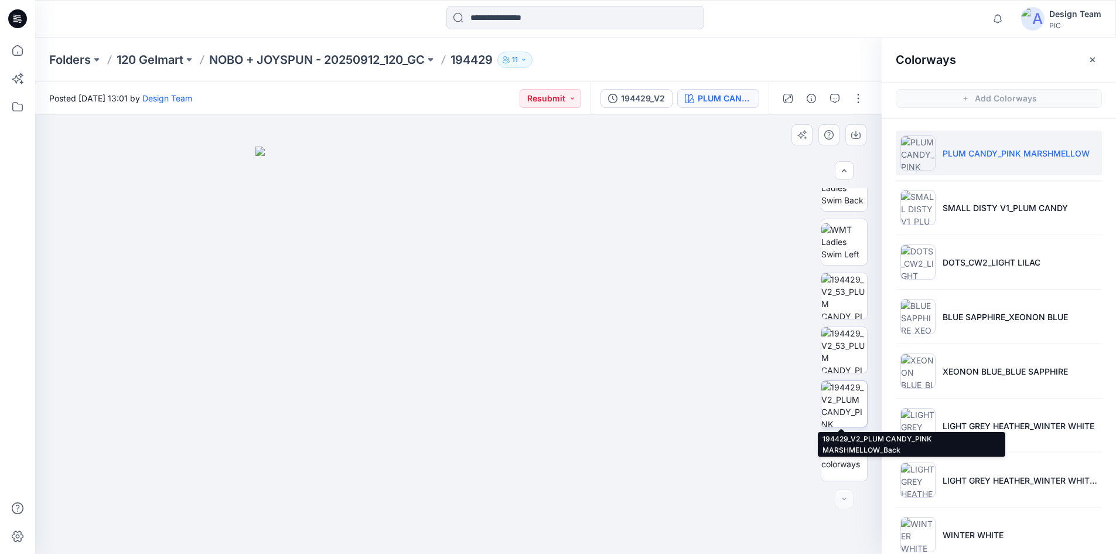
click at [840, 407] on img at bounding box center [844, 404] width 46 height 46
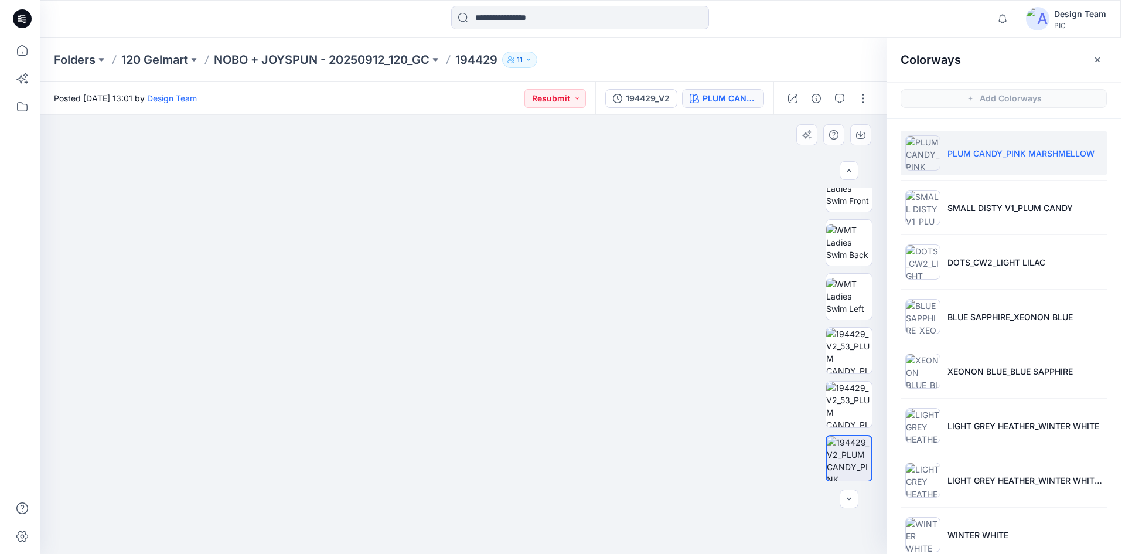
scroll to position [182, 0]
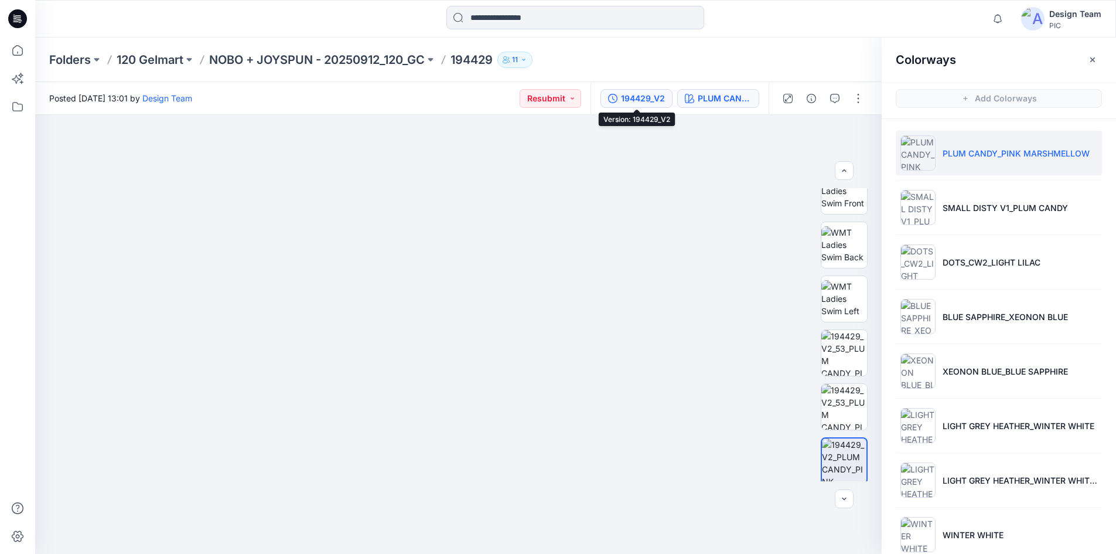
click at [646, 104] on div "194429_V2" at bounding box center [643, 98] width 44 height 13
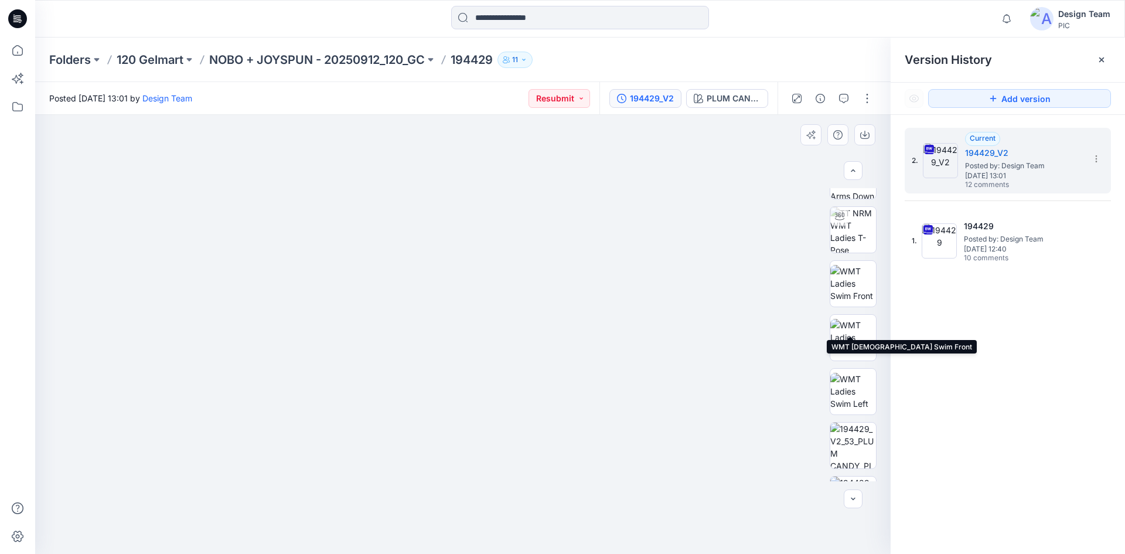
scroll to position [0, 0]
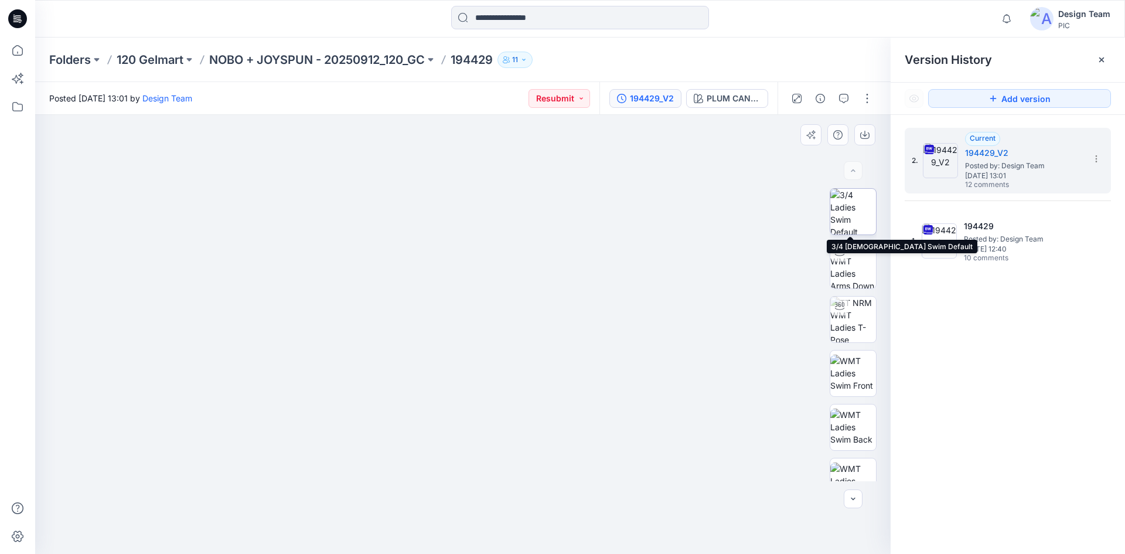
click at [855, 220] on img at bounding box center [853, 212] width 46 height 46
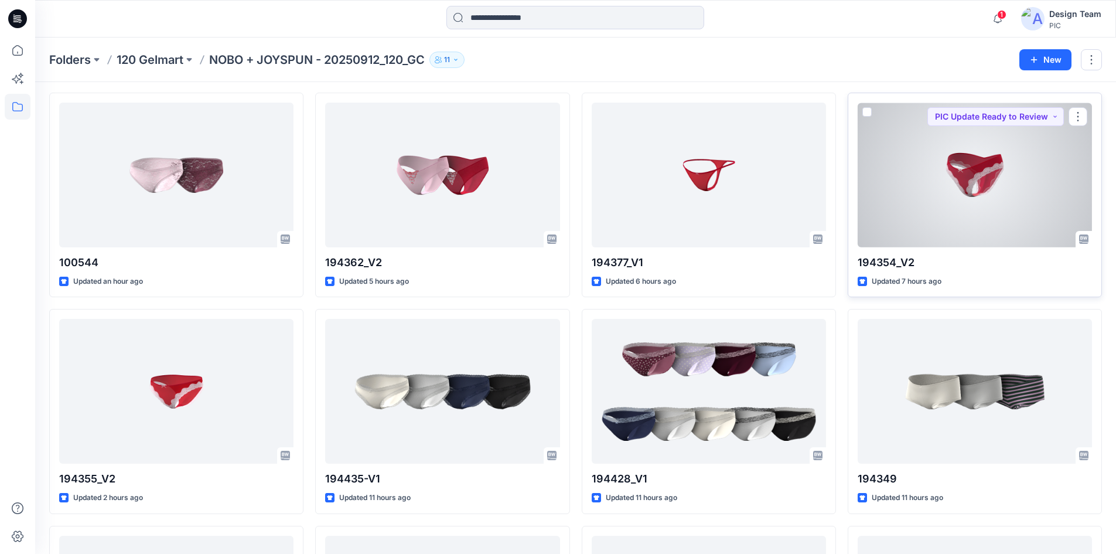
scroll to position [234, 0]
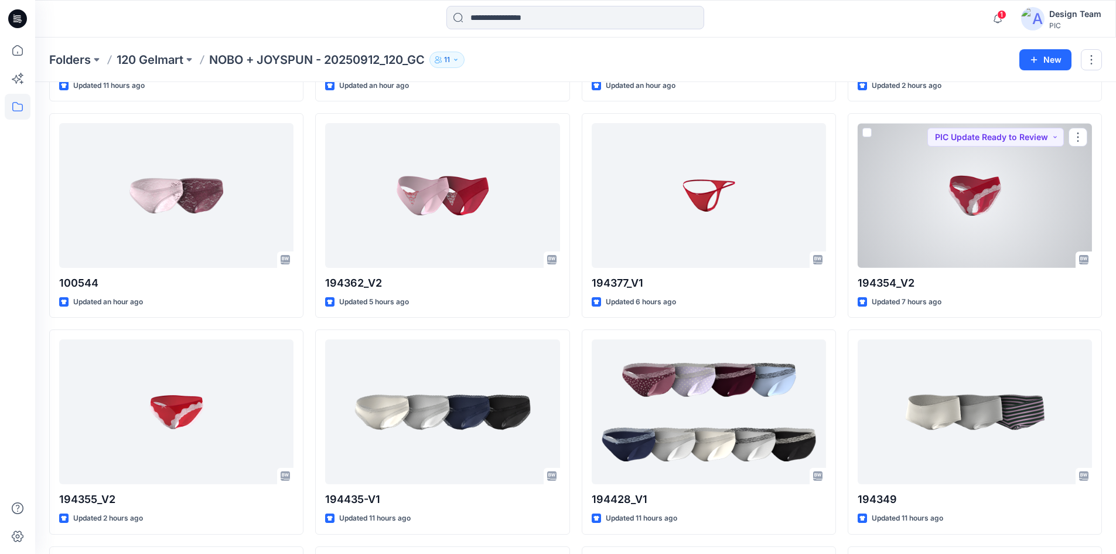
click at [934, 223] on div at bounding box center [975, 195] width 234 height 145
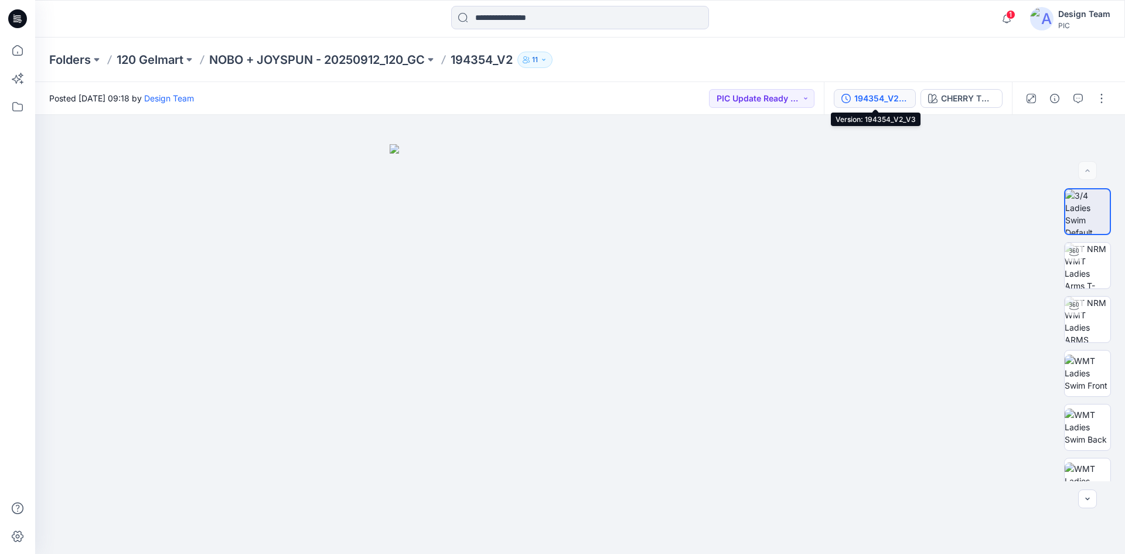
click at [894, 98] on div "194354_V2_V3" at bounding box center [881, 98] width 54 height 13
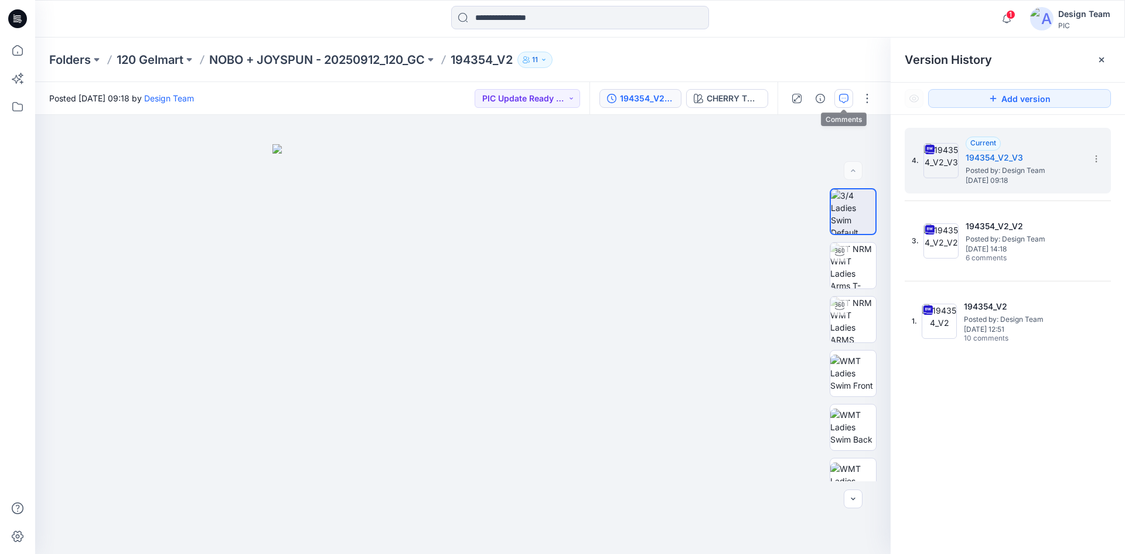
click at [840, 99] on icon "button" at bounding box center [843, 98] width 9 height 9
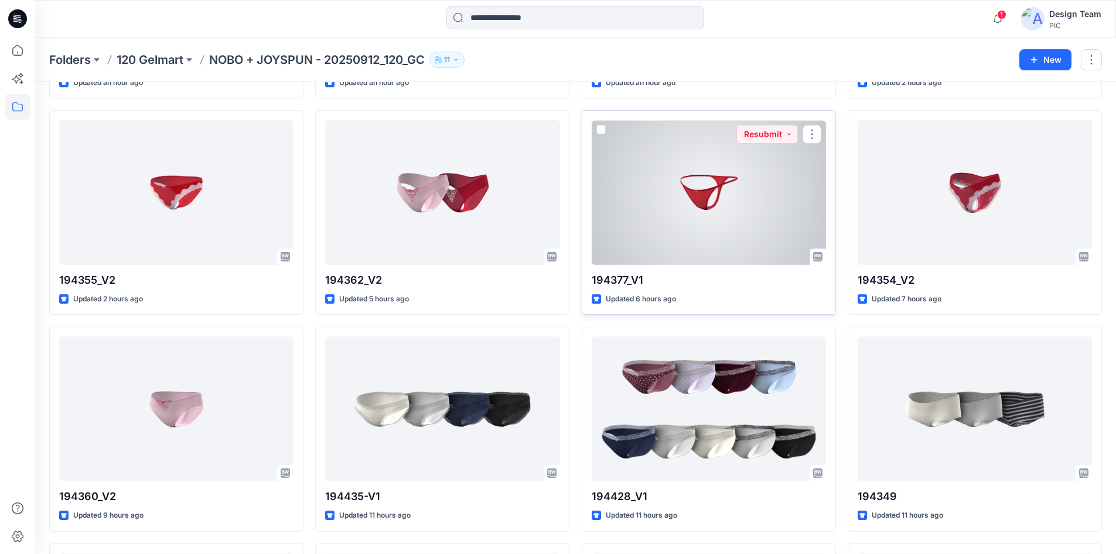
scroll to position [469, 0]
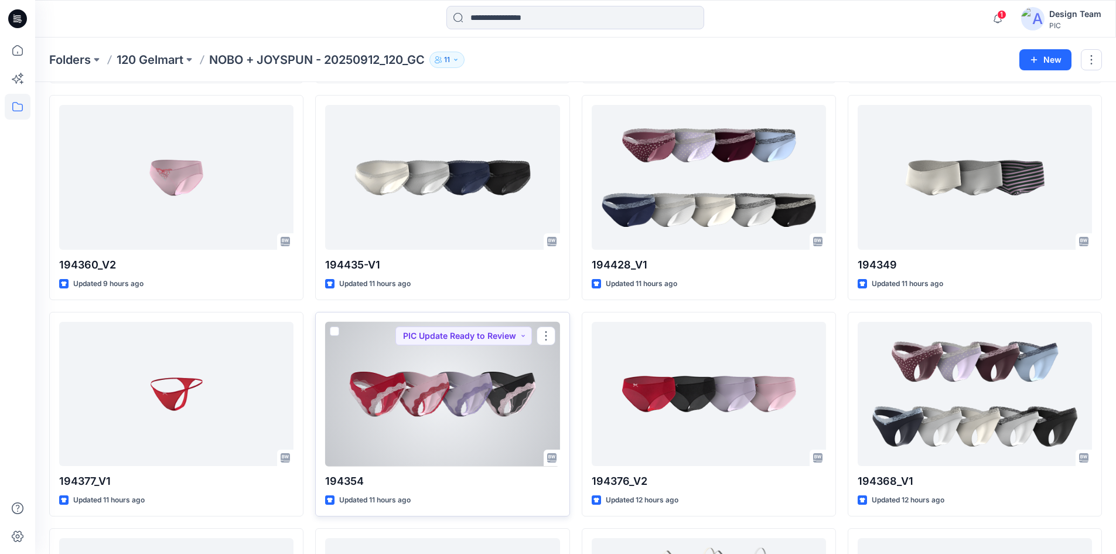
click at [497, 388] on div at bounding box center [442, 394] width 234 height 145
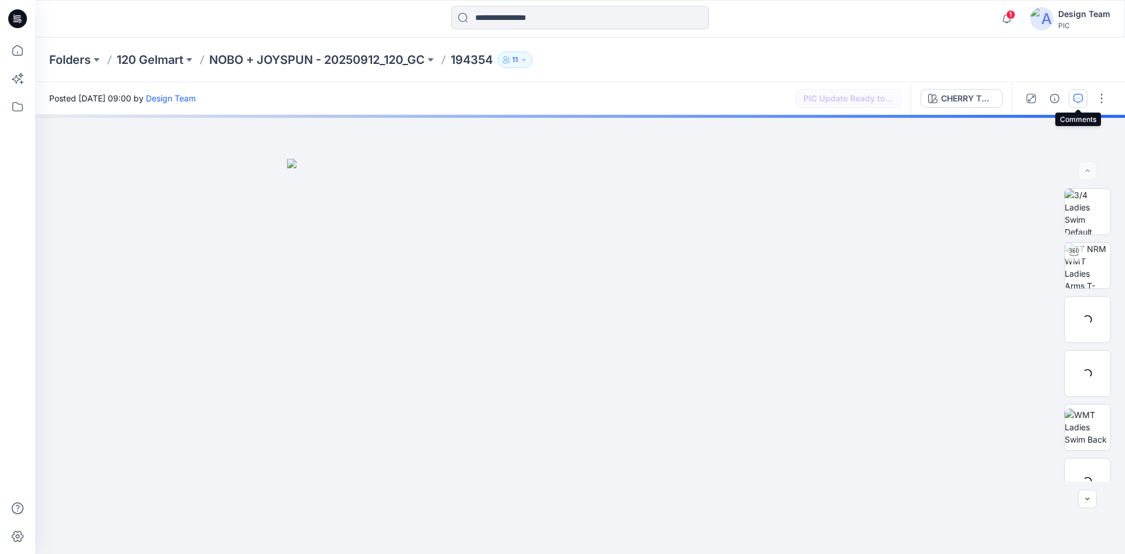
click at [1080, 103] on icon "button" at bounding box center [1077, 98] width 9 height 9
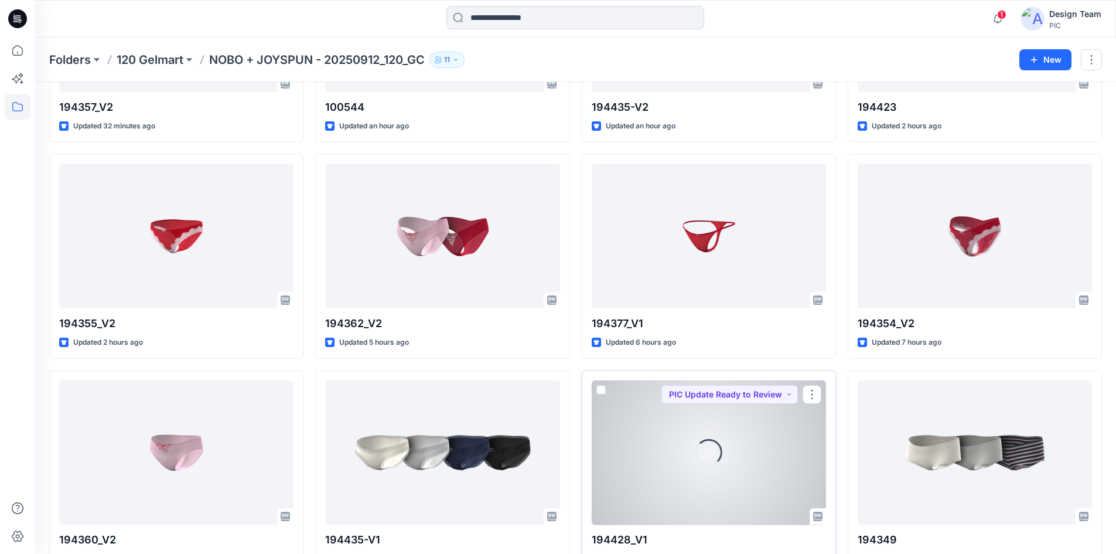
scroll to position [351, 0]
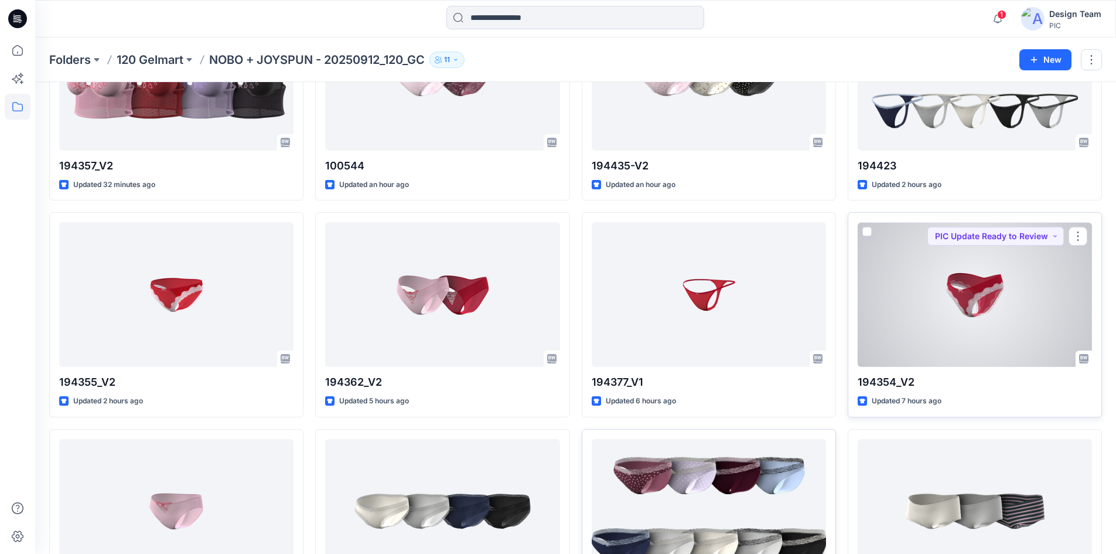
click at [941, 327] on div at bounding box center [975, 294] width 234 height 145
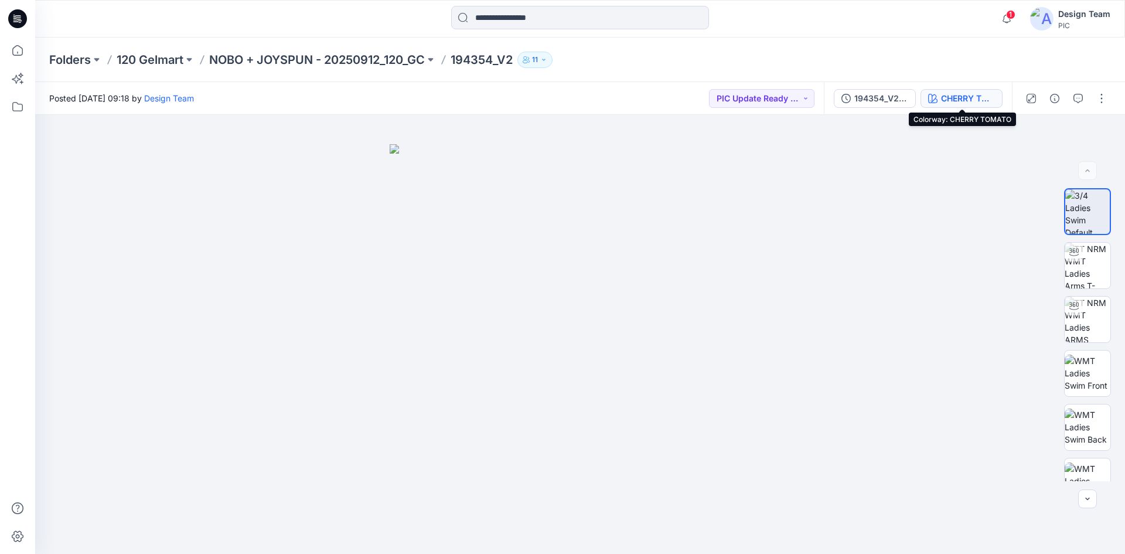
click at [960, 98] on div "CHERRY TOMATO" at bounding box center [968, 98] width 54 height 13
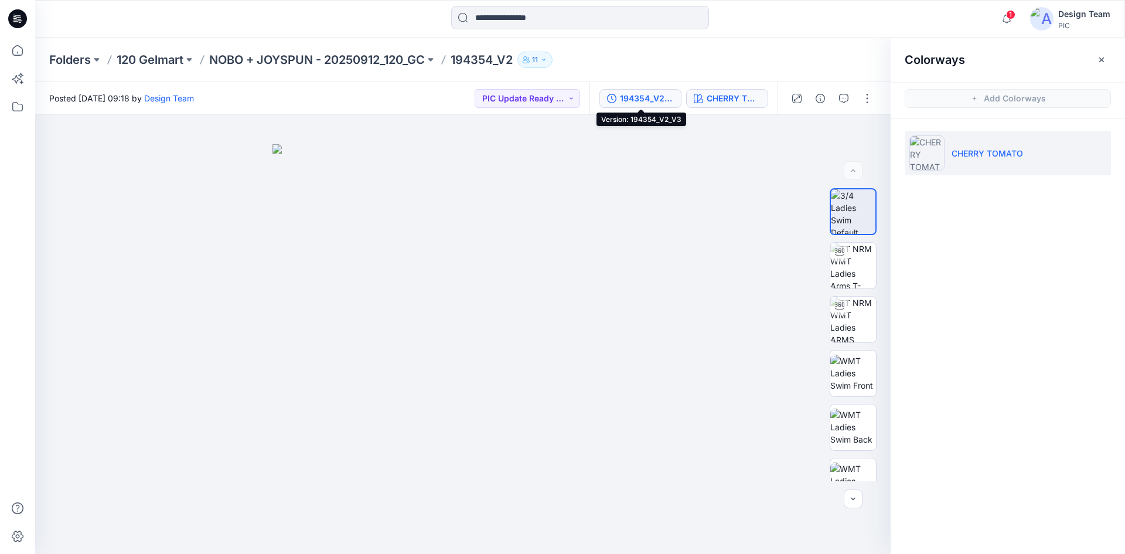
click at [645, 94] on div "194354_V2_V3" at bounding box center [647, 98] width 54 height 13
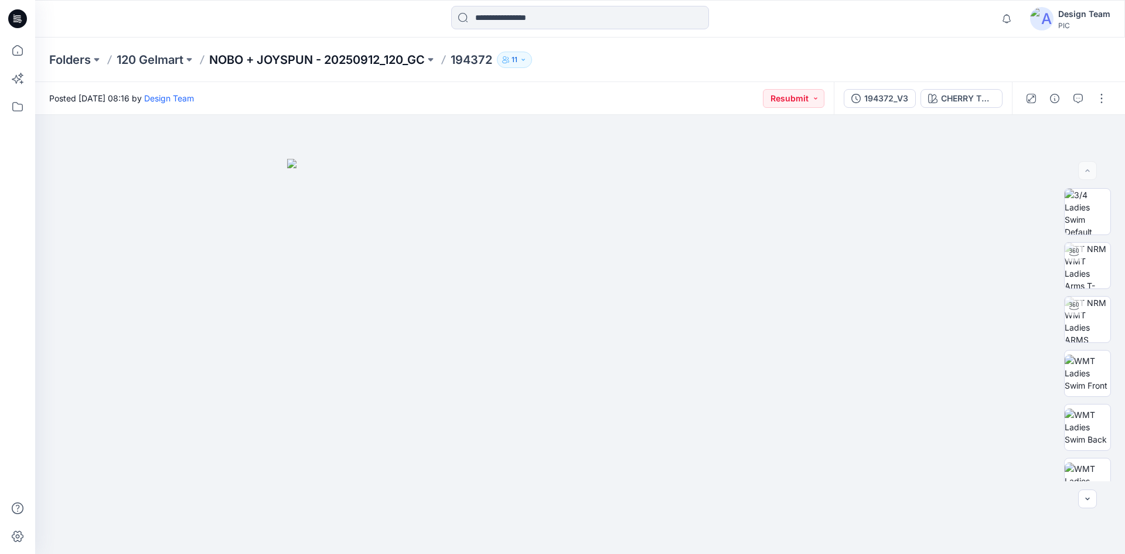
click at [267, 57] on p "NOBO + JOYSPUN - 20250912_120_GC" at bounding box center [317, 60] width 216 height 16
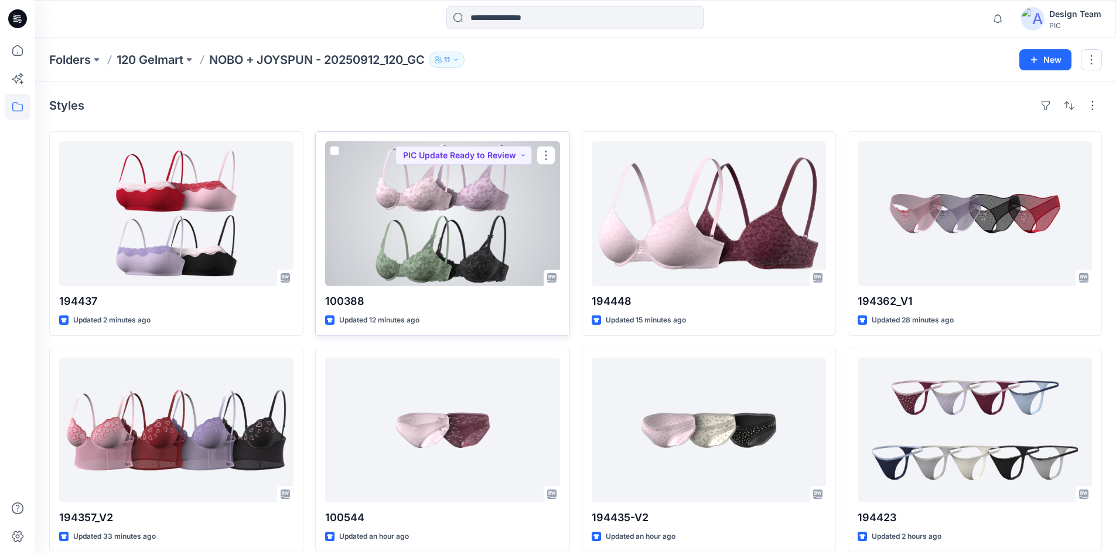
click at [457, 232] on div at bounding box center [442, 213] width 234 height 145
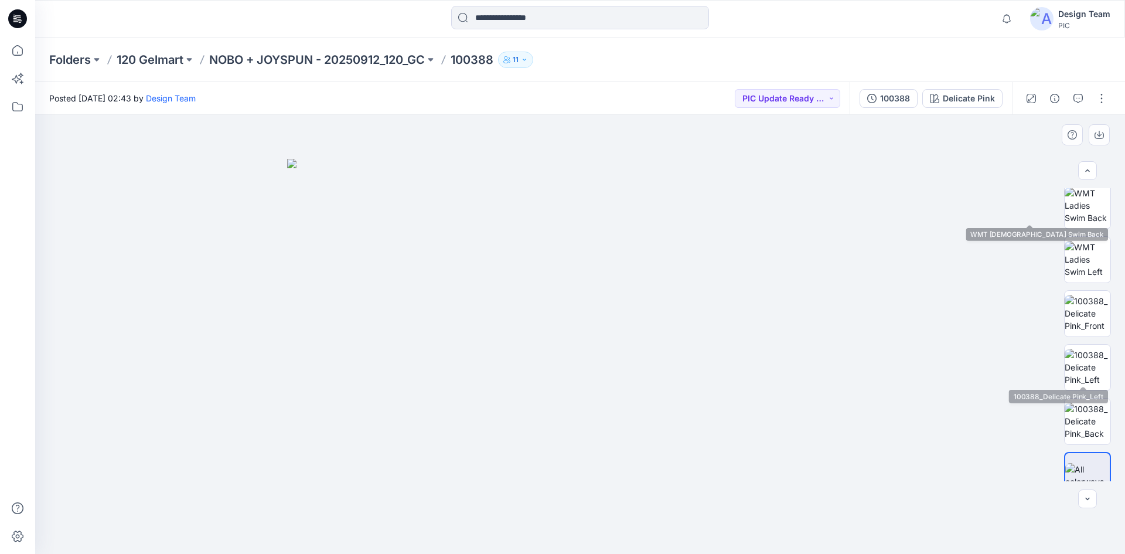
scroll to position [239, 0]
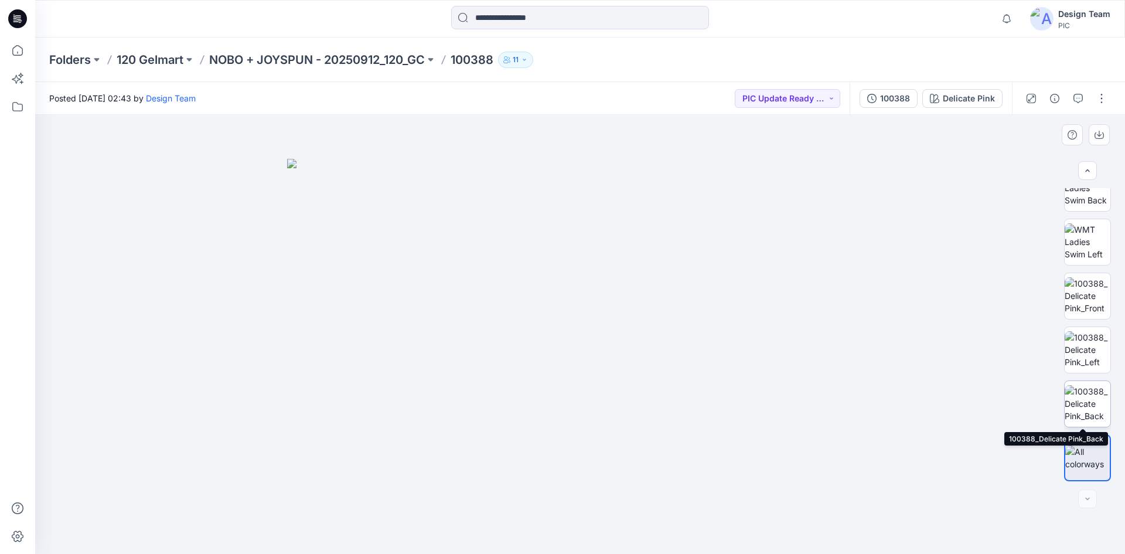
click at [1079, 401] on img at bounding box center [1087, 403] width 46 height 37
